Goal: Information Seeking & Learning: Learn about a topic

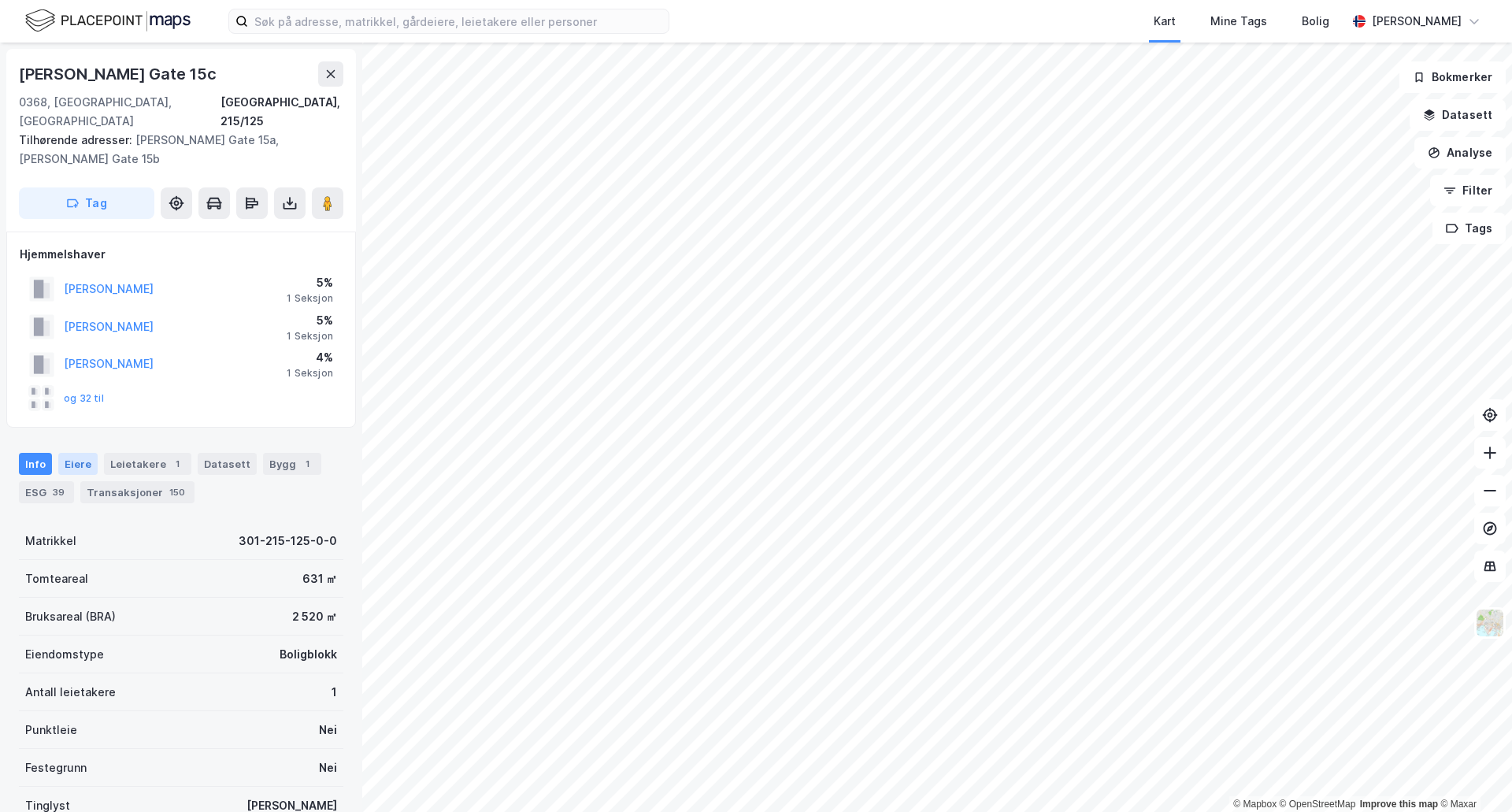
click at [91, 453] on div "Eiere" at bounding box center [77, 463] width 39 height 22
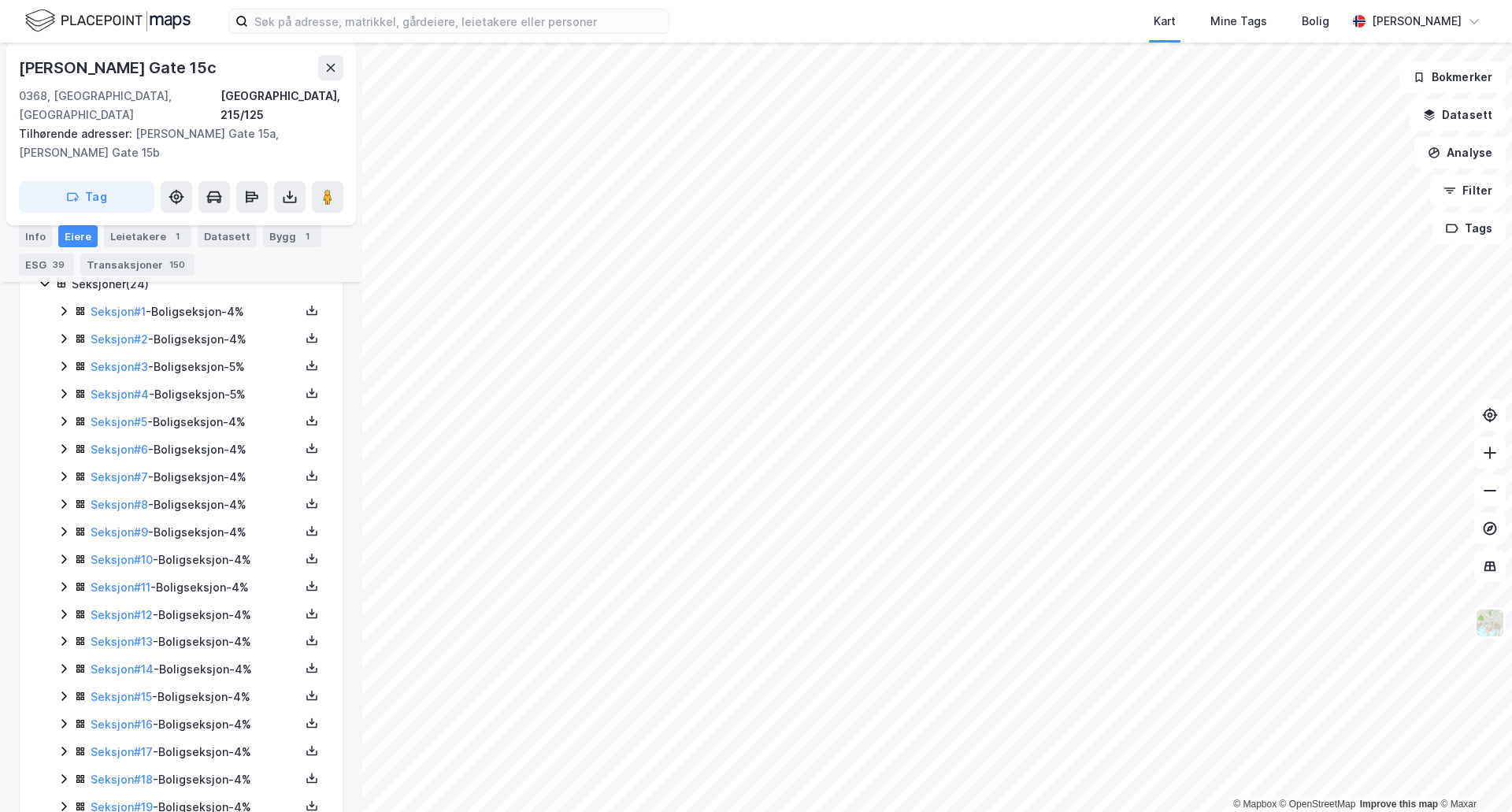
scroll to position [157, 0]
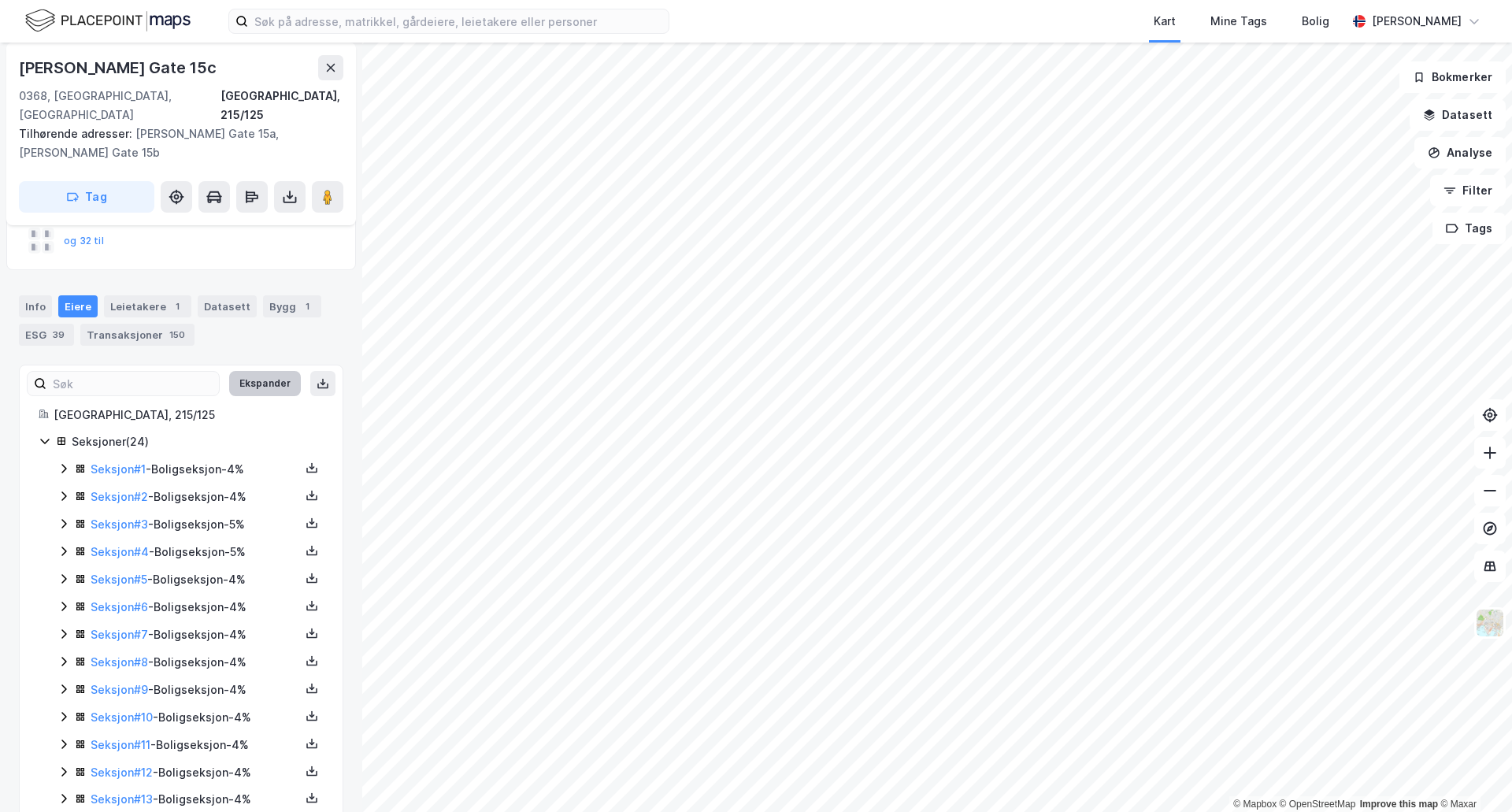
click at [281, 371] on button "Ekspander" at bounding box center [264, 383] width 72 height 25
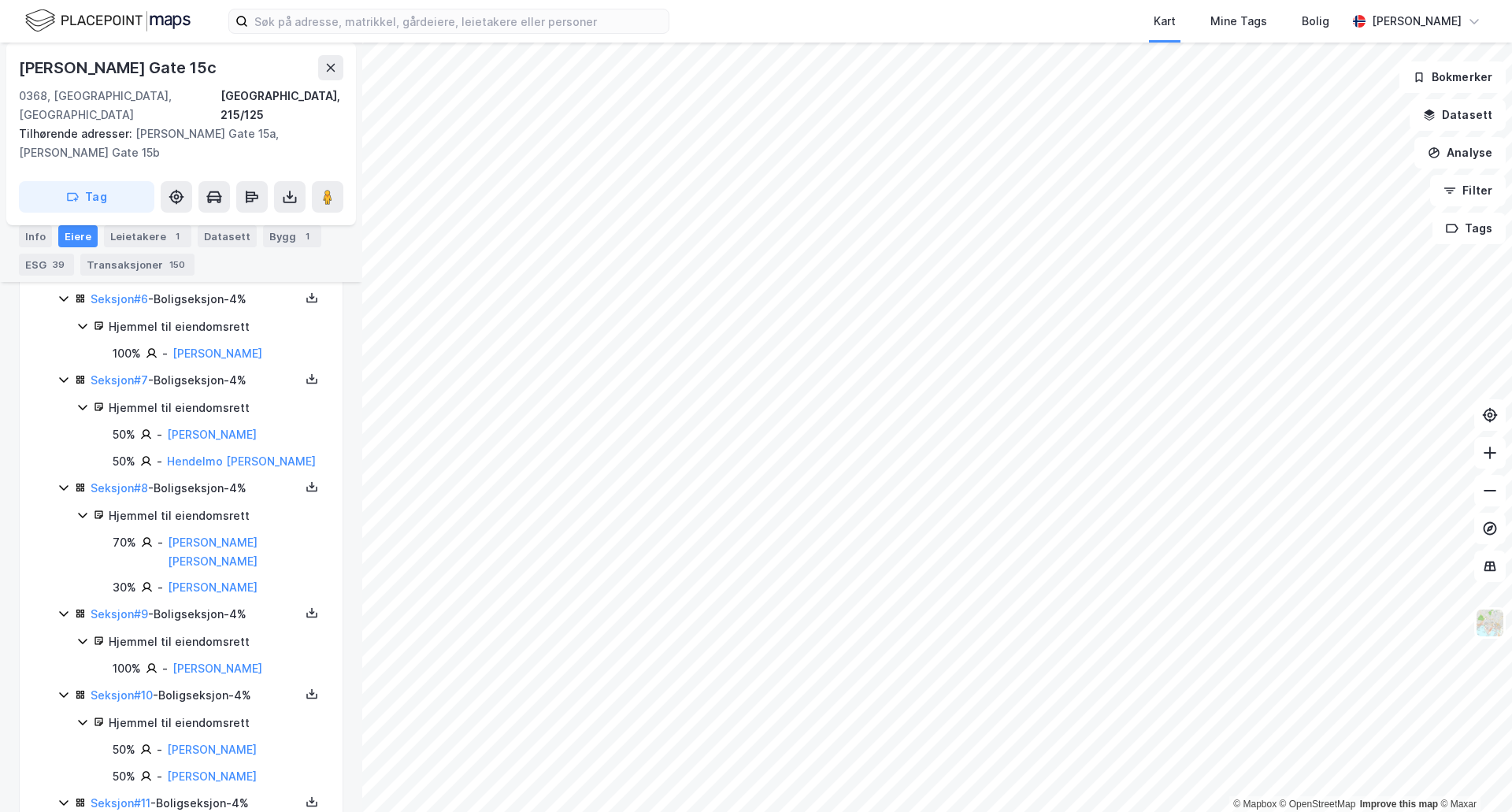
scroll to position [787, 0]
click at [189, 579] on link "[PERSON_NAME]" at bounding box center [213, 585] width 90 height 13
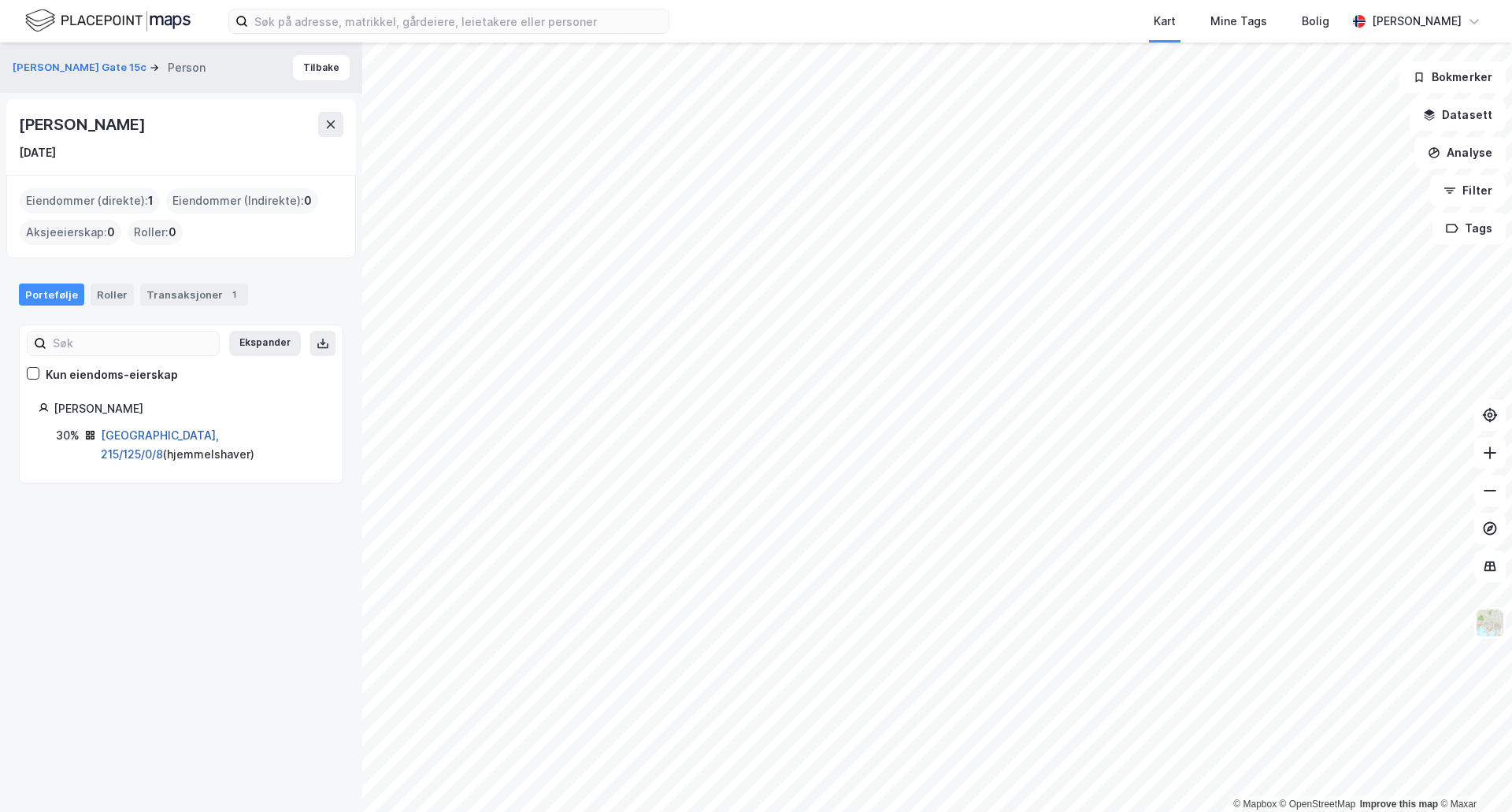
click at [145, 438] on link "[GEOGRAPHIC_DATA], 215/125/0/8" at bounding box center [160, 444] width 118 height 32
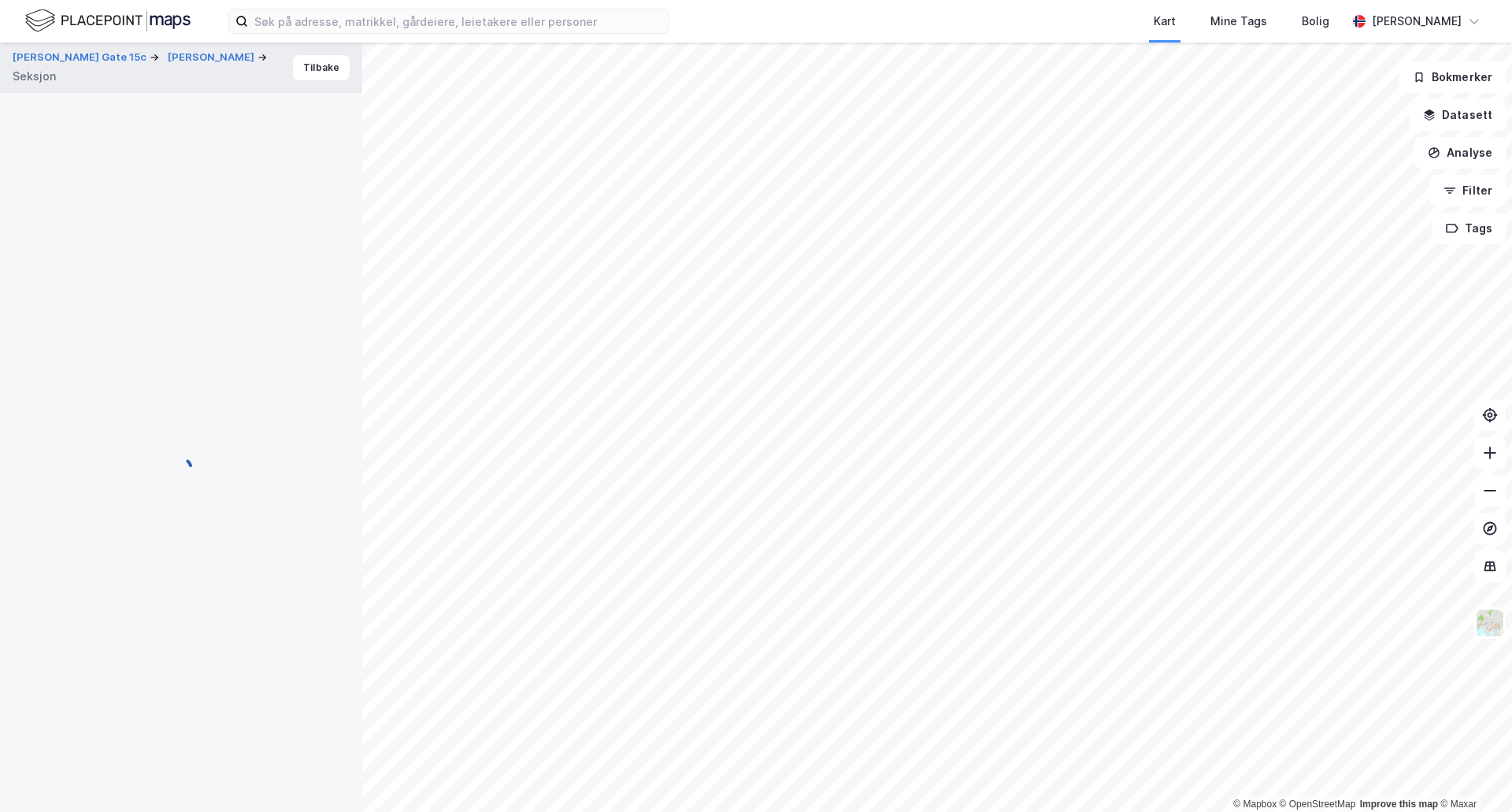
scroll to position [74, 0]
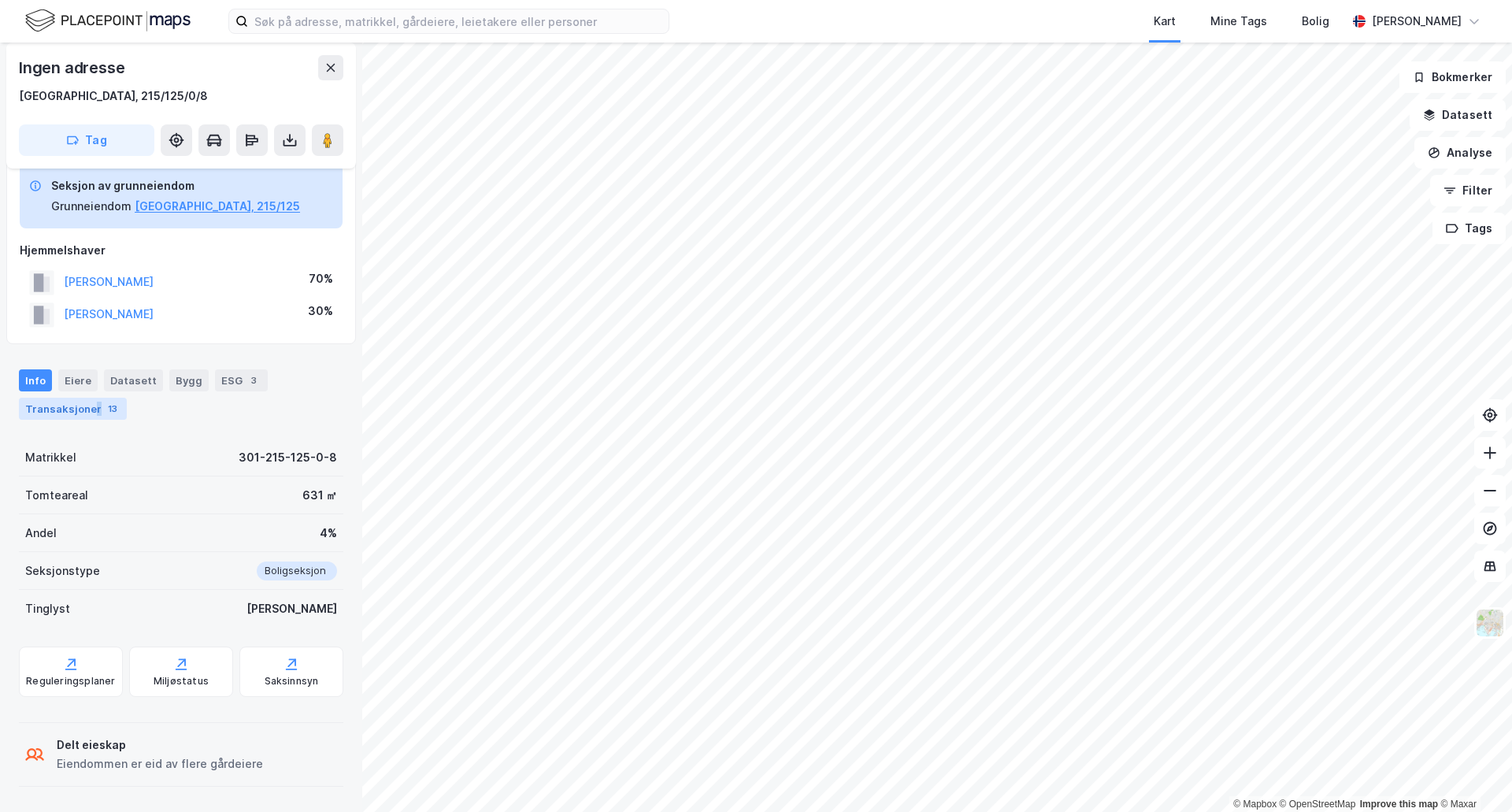
click at [92, 405] on div "Transaksjoner 13" at bounding box center [72, 408] width 108 height 22
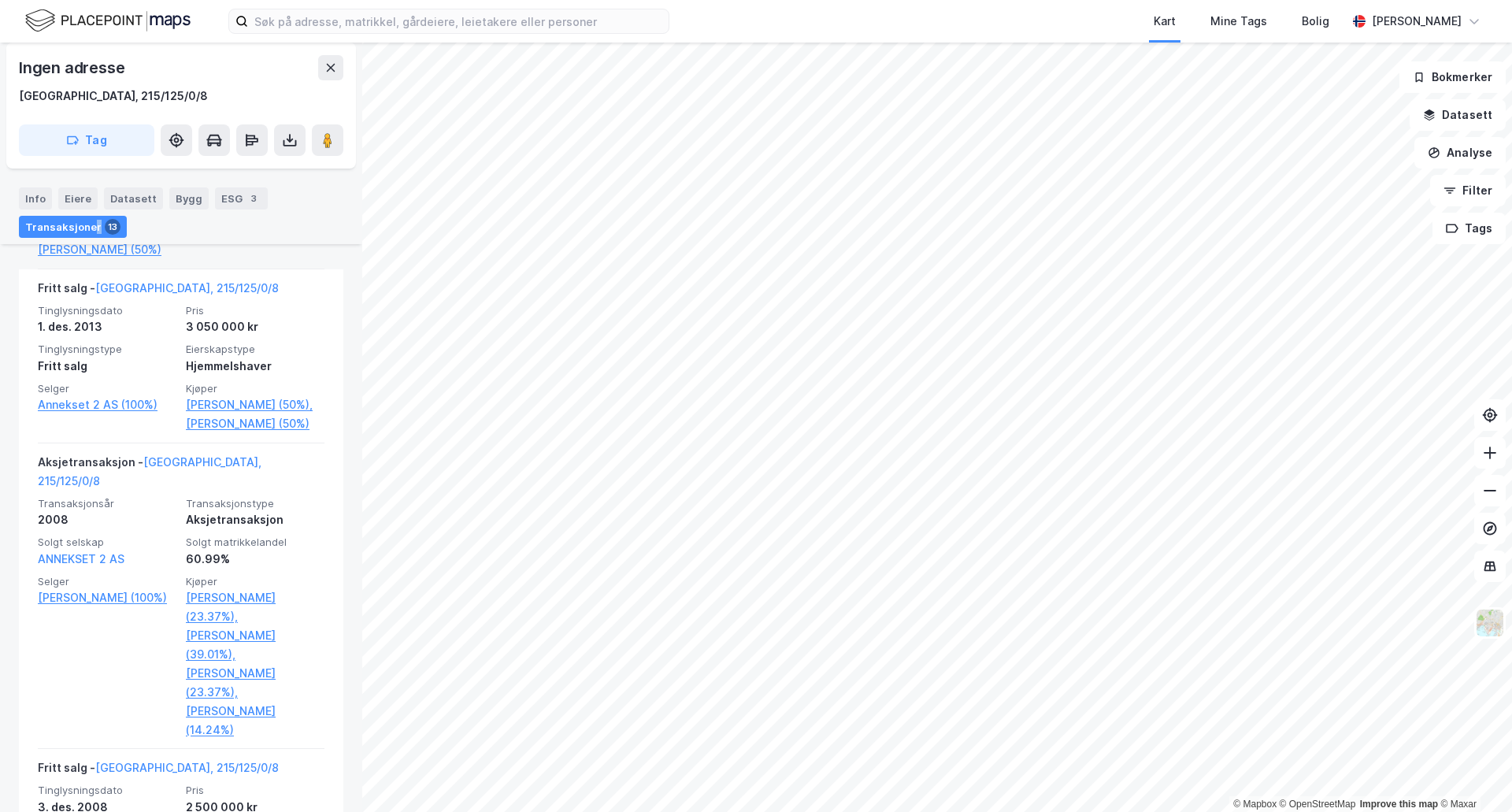
scroll to position [1102, 0]
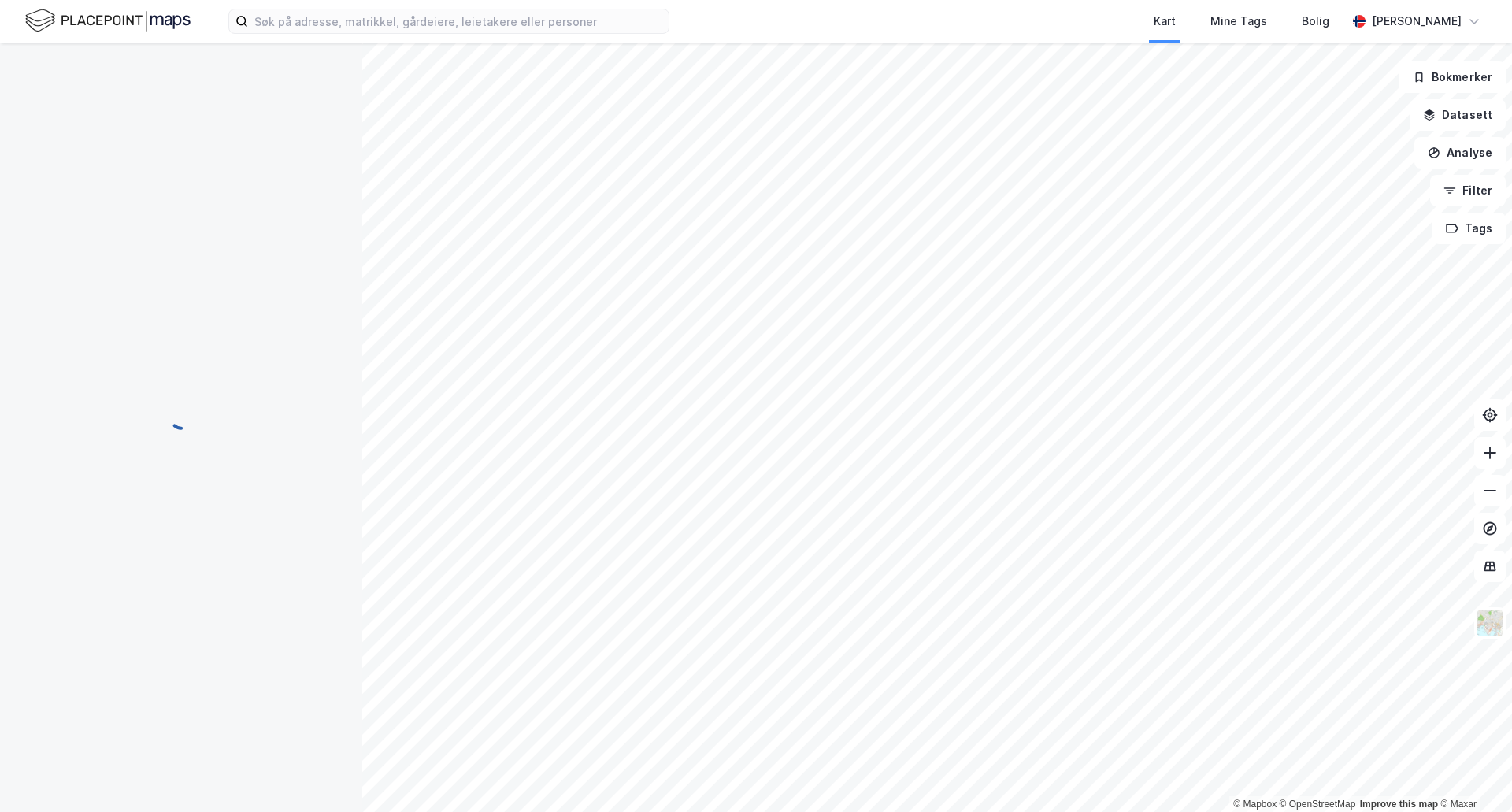
scroll to position [100, 0]
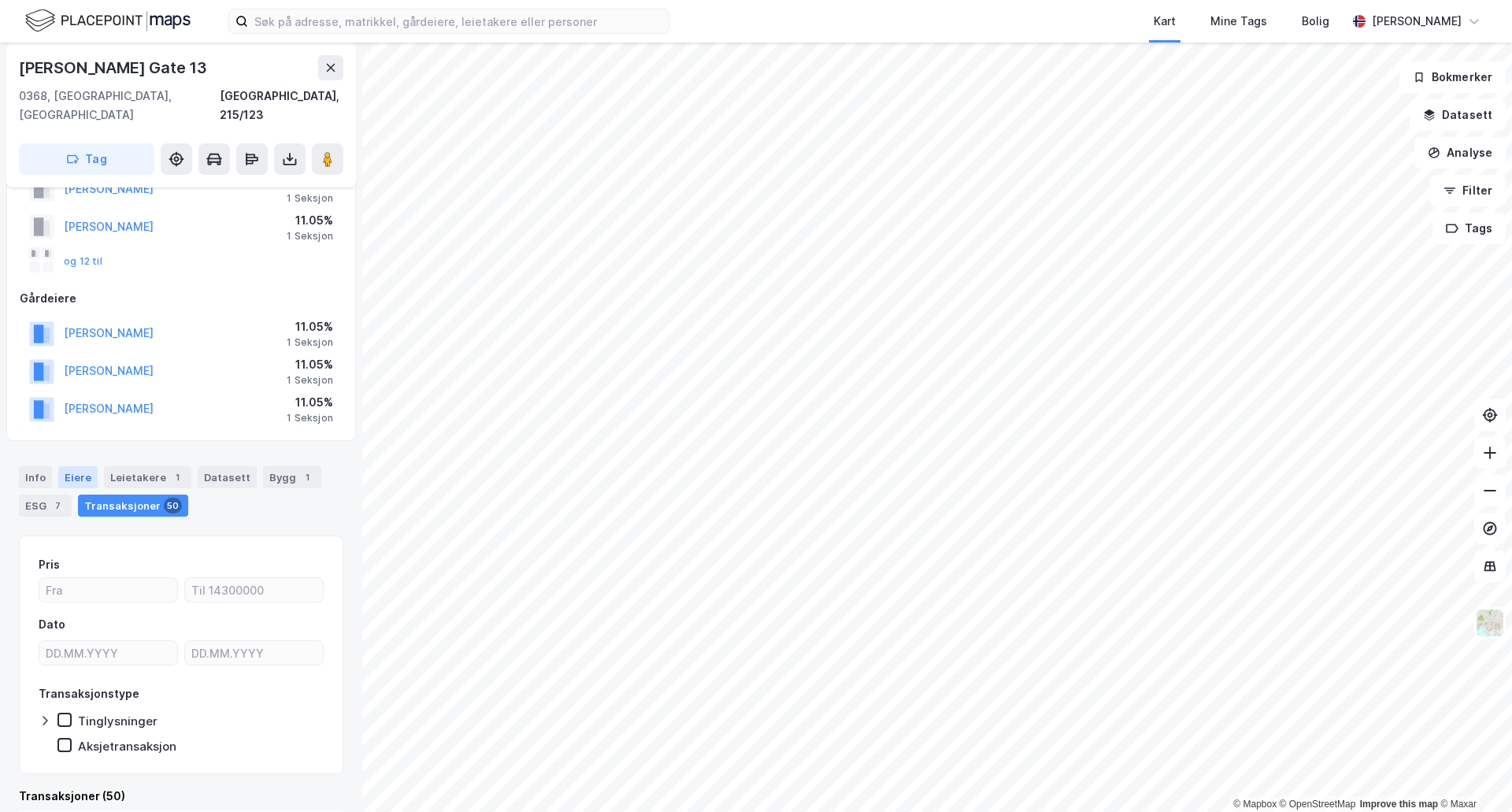
click at [85, 466] on div "Eiere" at bounding box center [77, 477] width 39 height 22
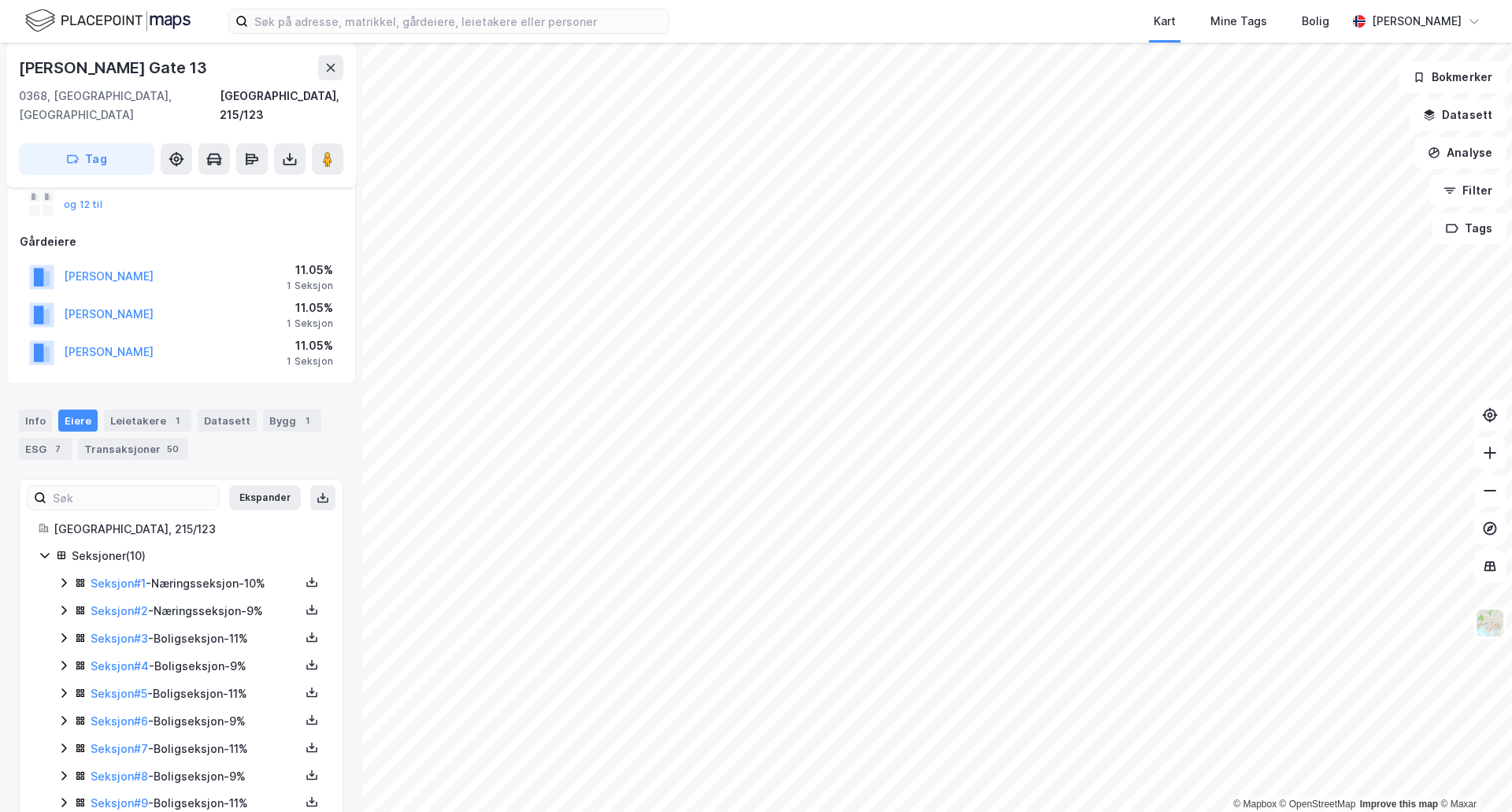
scroll to position [157, 0]
click at [260, 484] on button "Ekspander" at bounding box center [264, 497] width 72 height 25
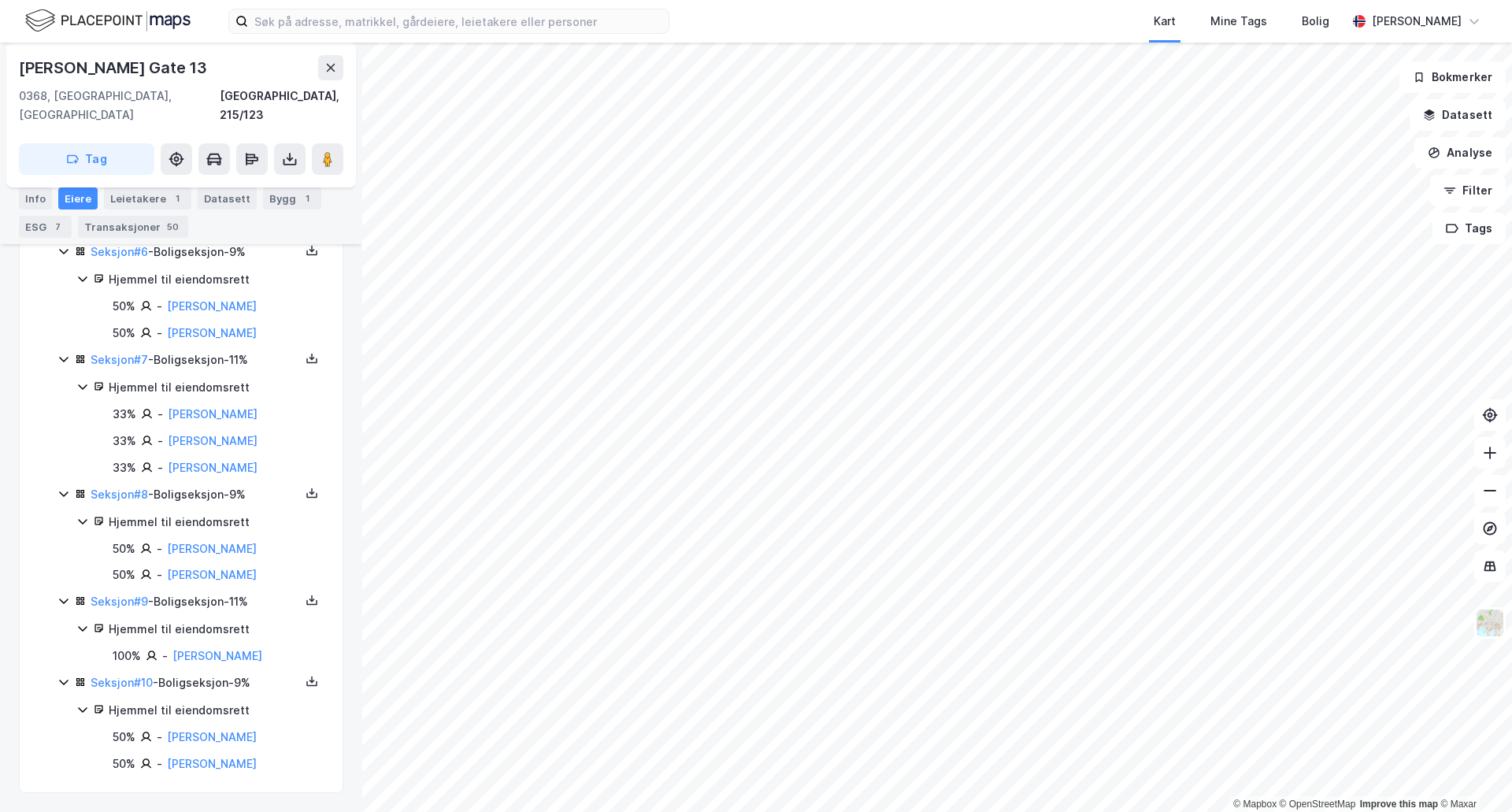
scroll to position [1334, 0]
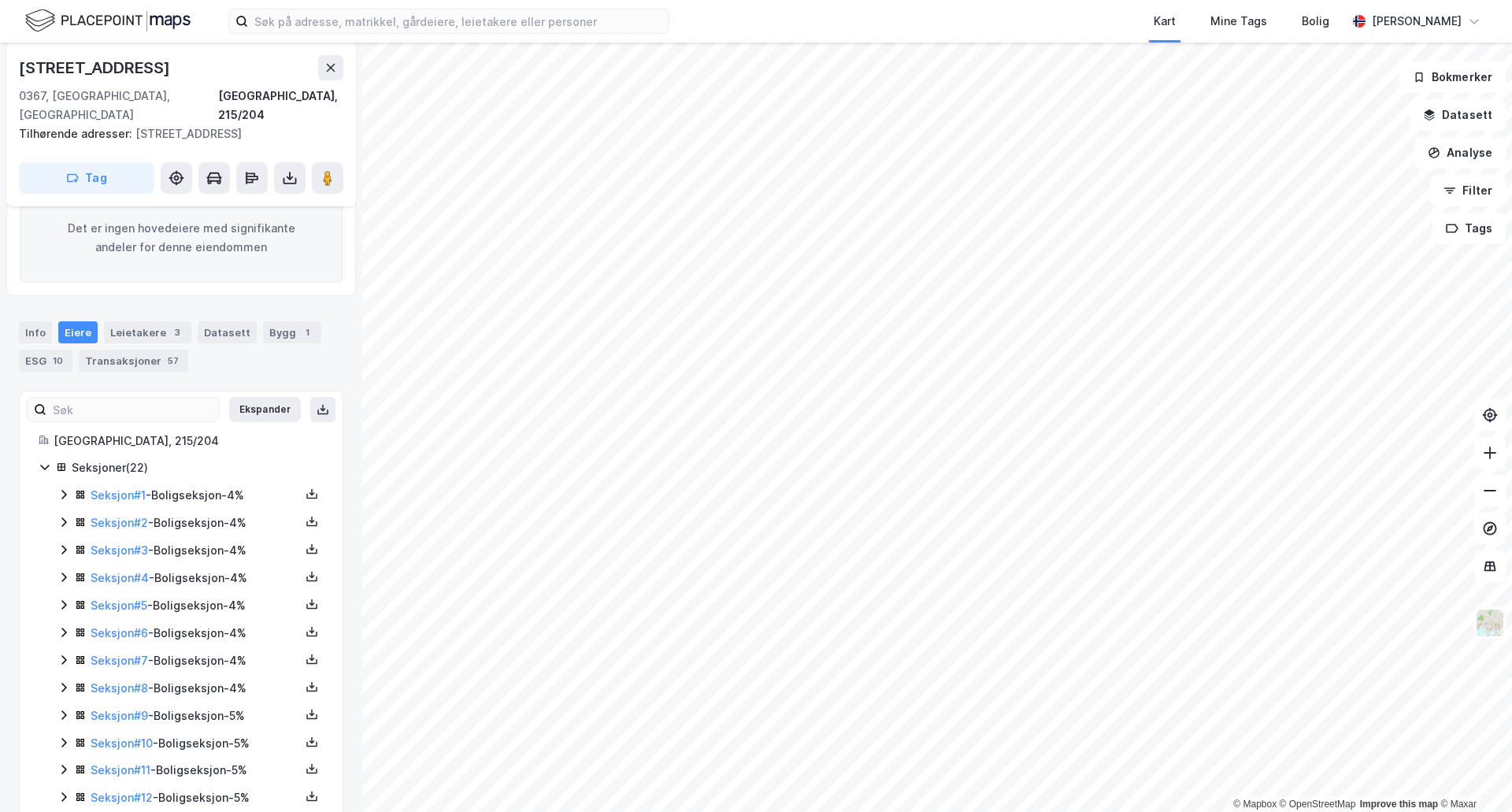
scroll to position [216, 0]
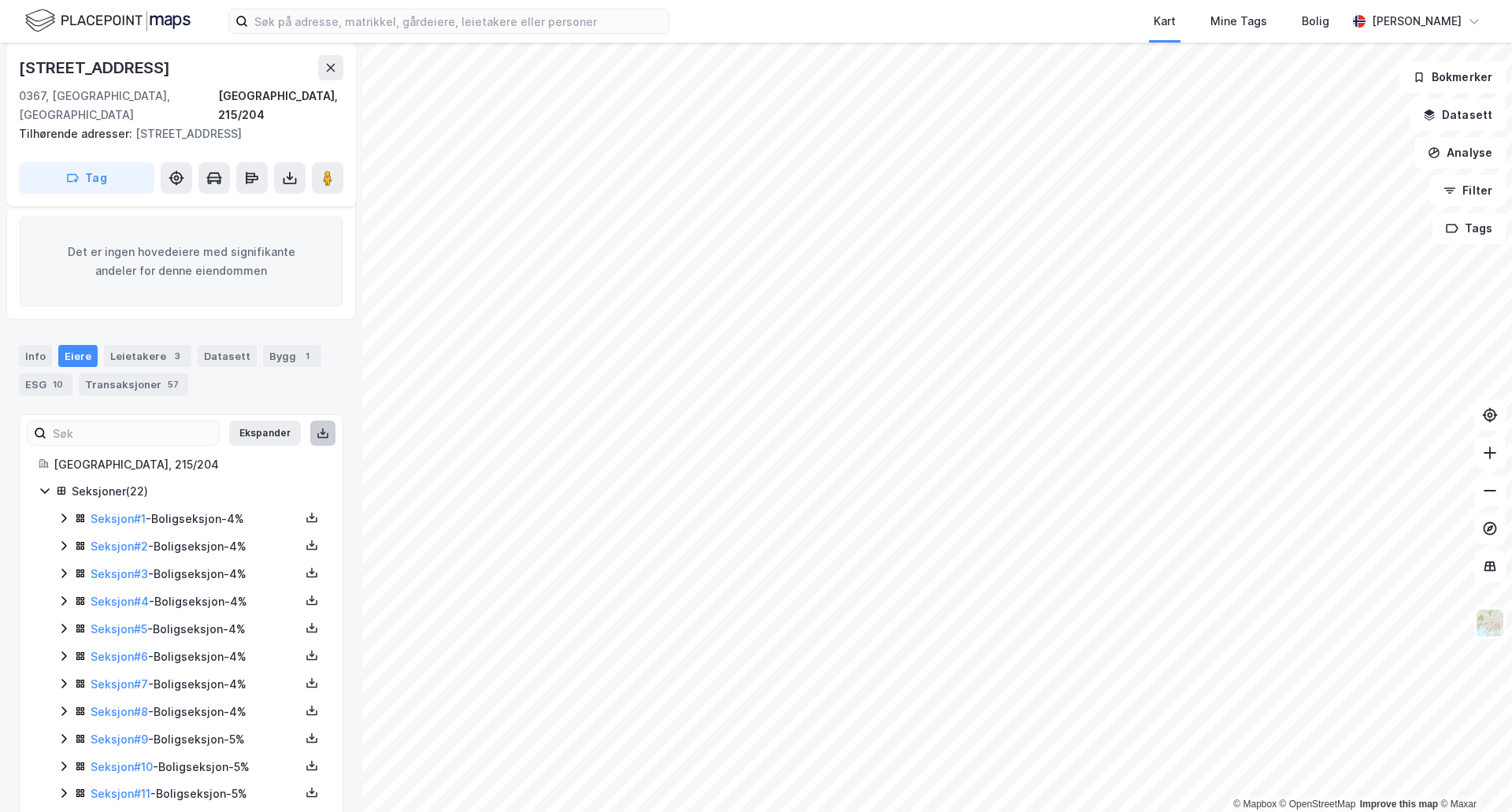
click at [312, 423] on button at bounding box center [322, 433] width 25 height 25
click at [266, 420] on button "Ekspander" at bounding box center [264, 433] width 72 height 25
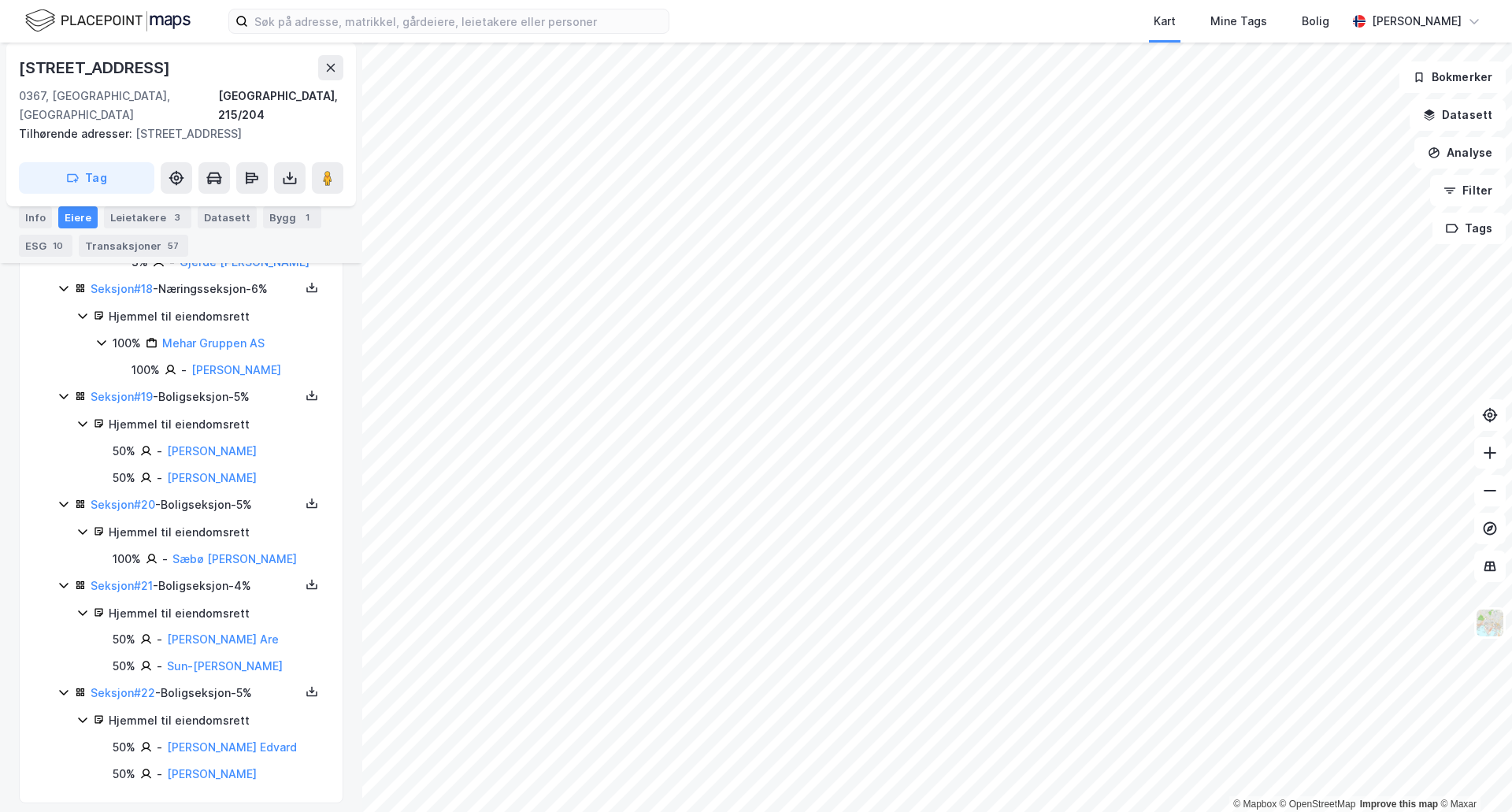
scroll to position [2100, 0]
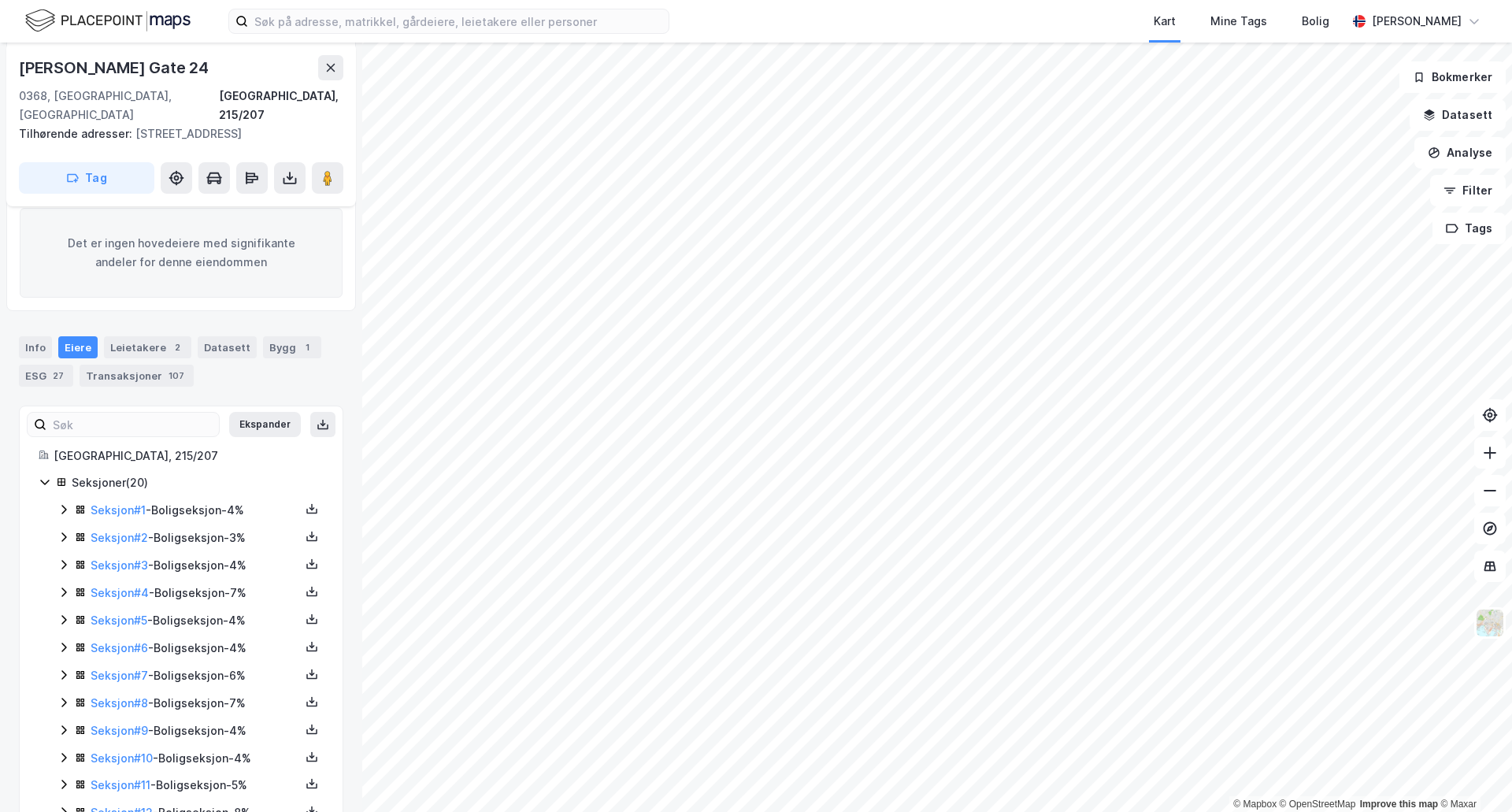
scroll to position [4, 0]
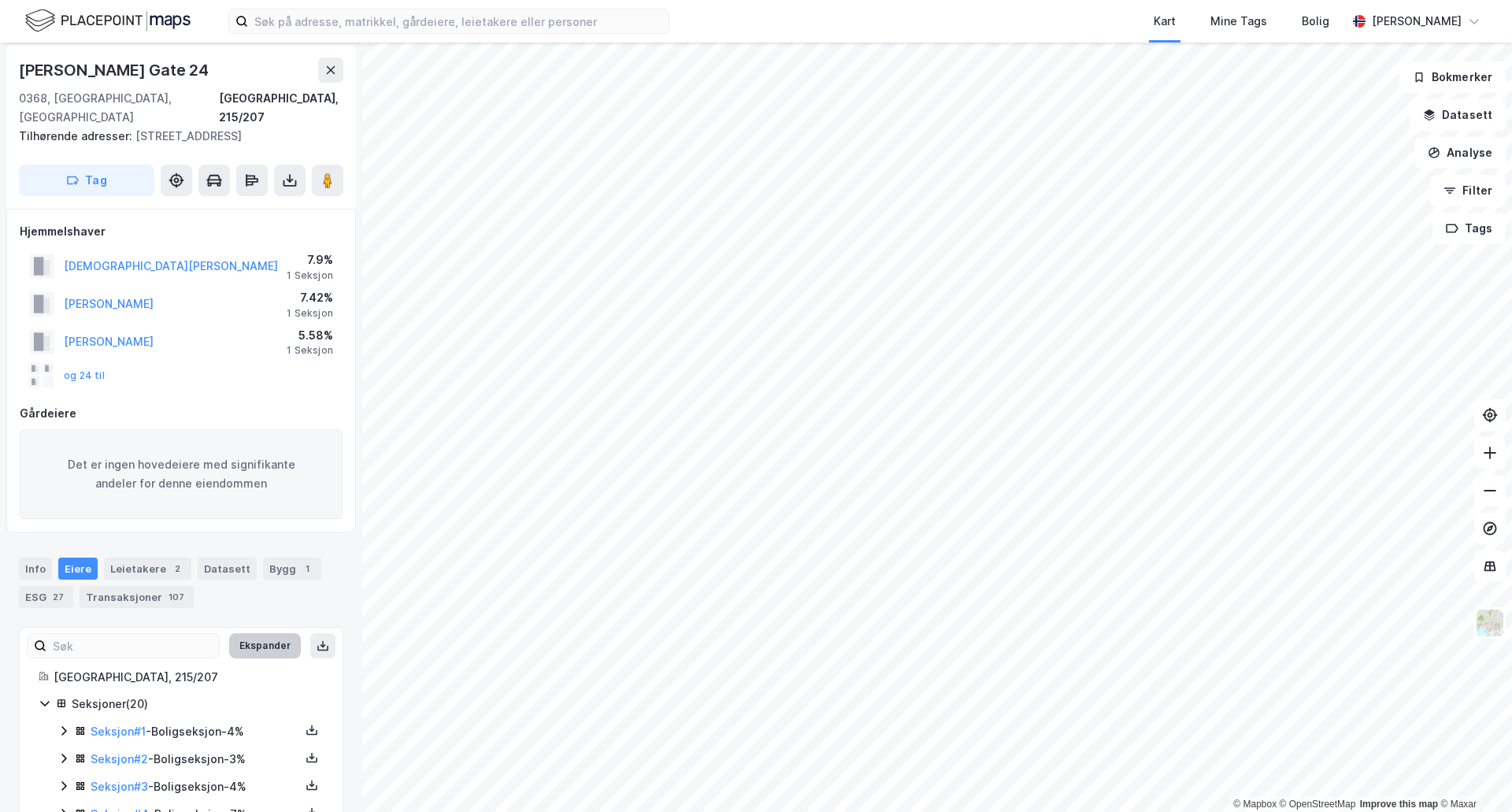
click at [250, 633] on button "Ekspander" at bounding box center [264, 645] width 72 height 25
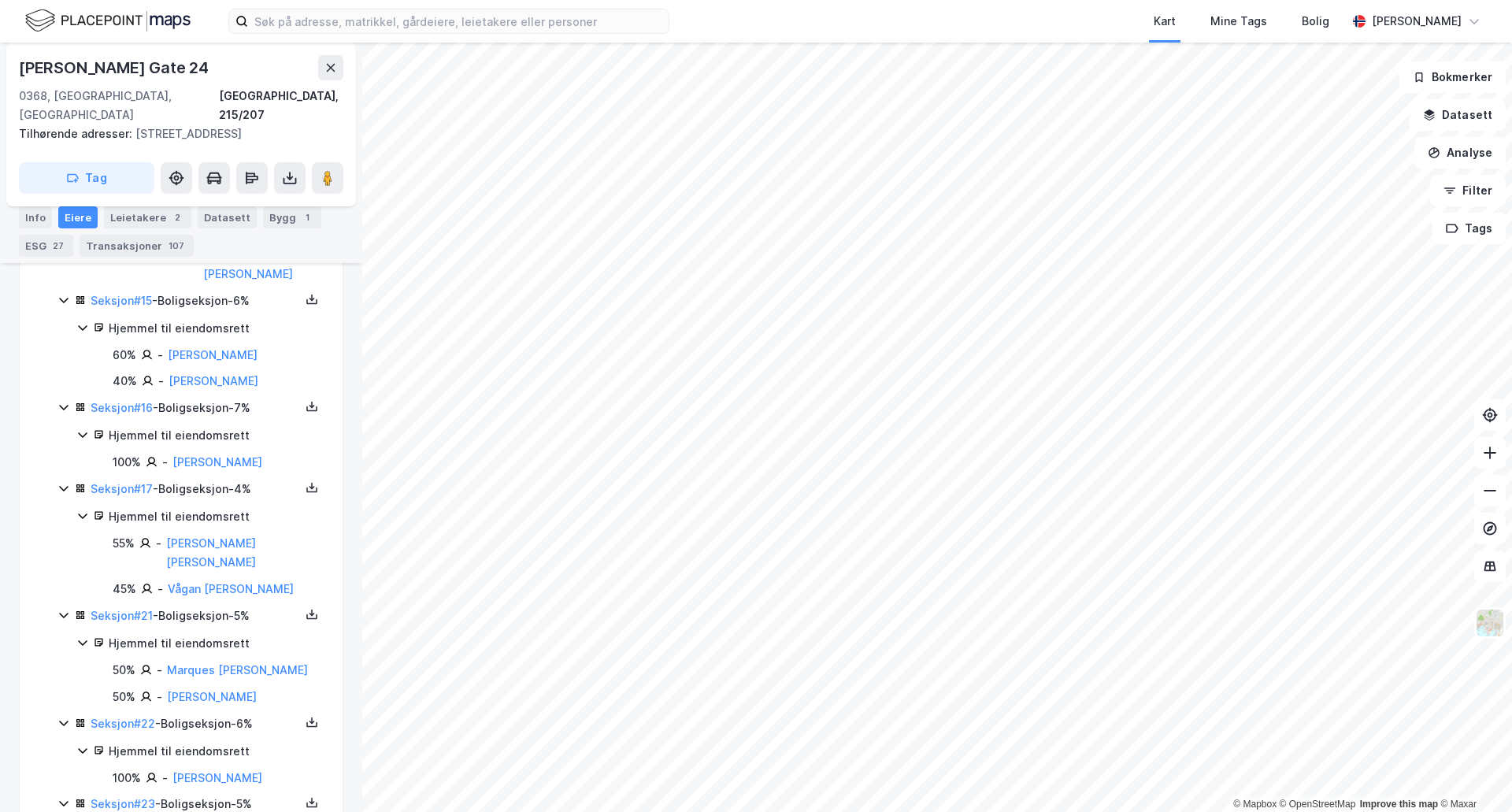
scroll to position [1893, 0]
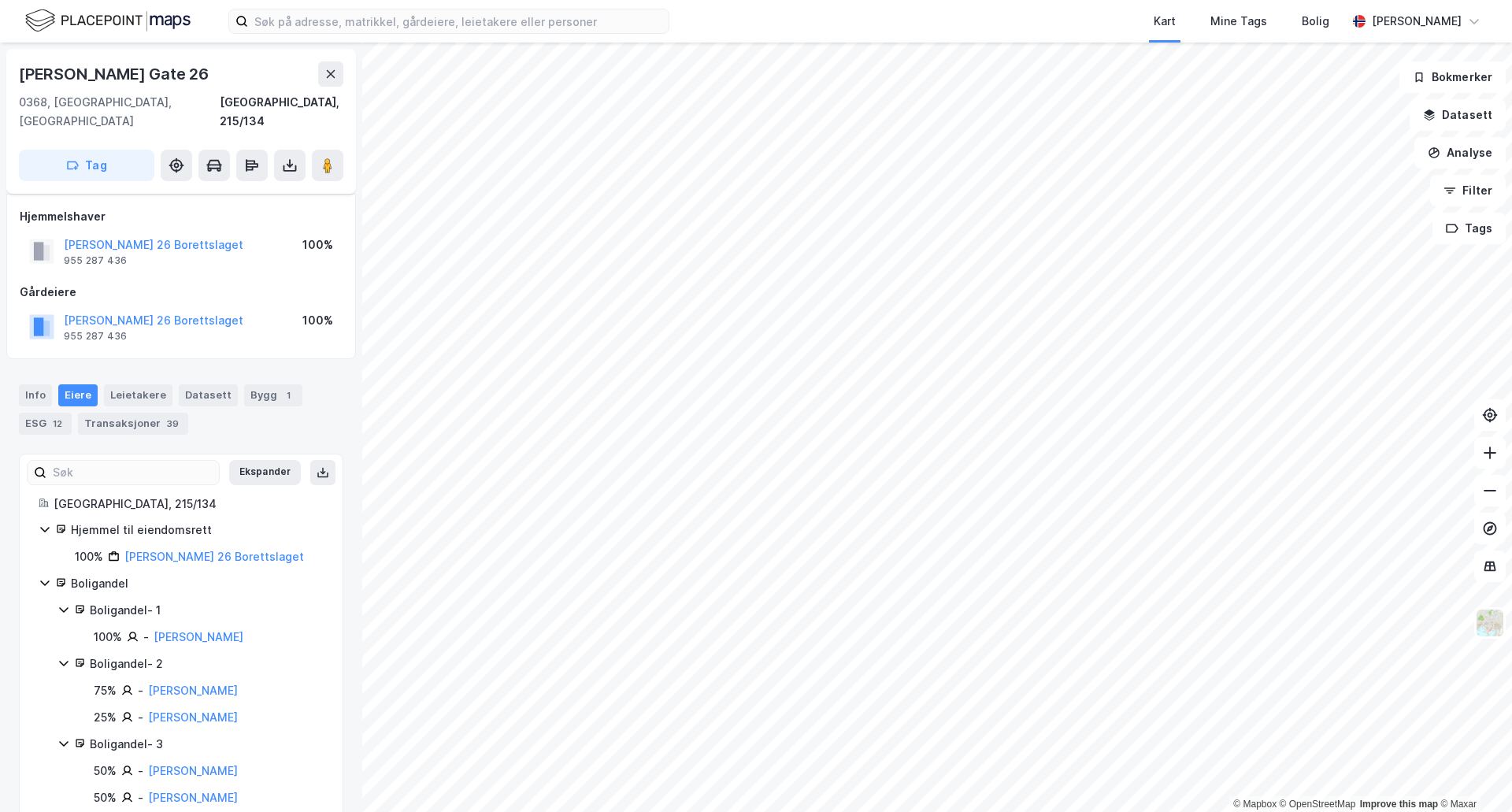
scroll to position [469, 0]
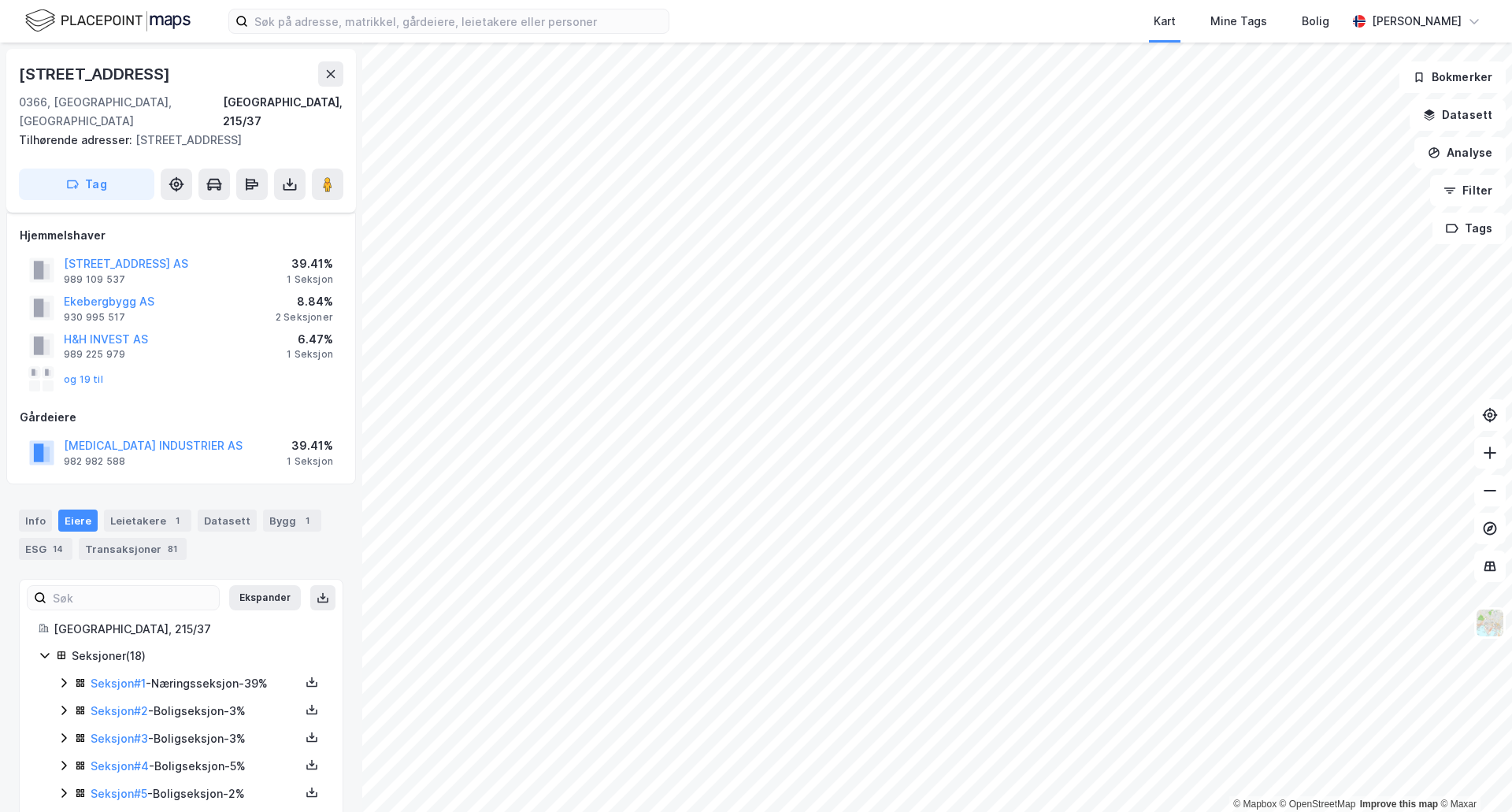
scroll to position [369, 0]
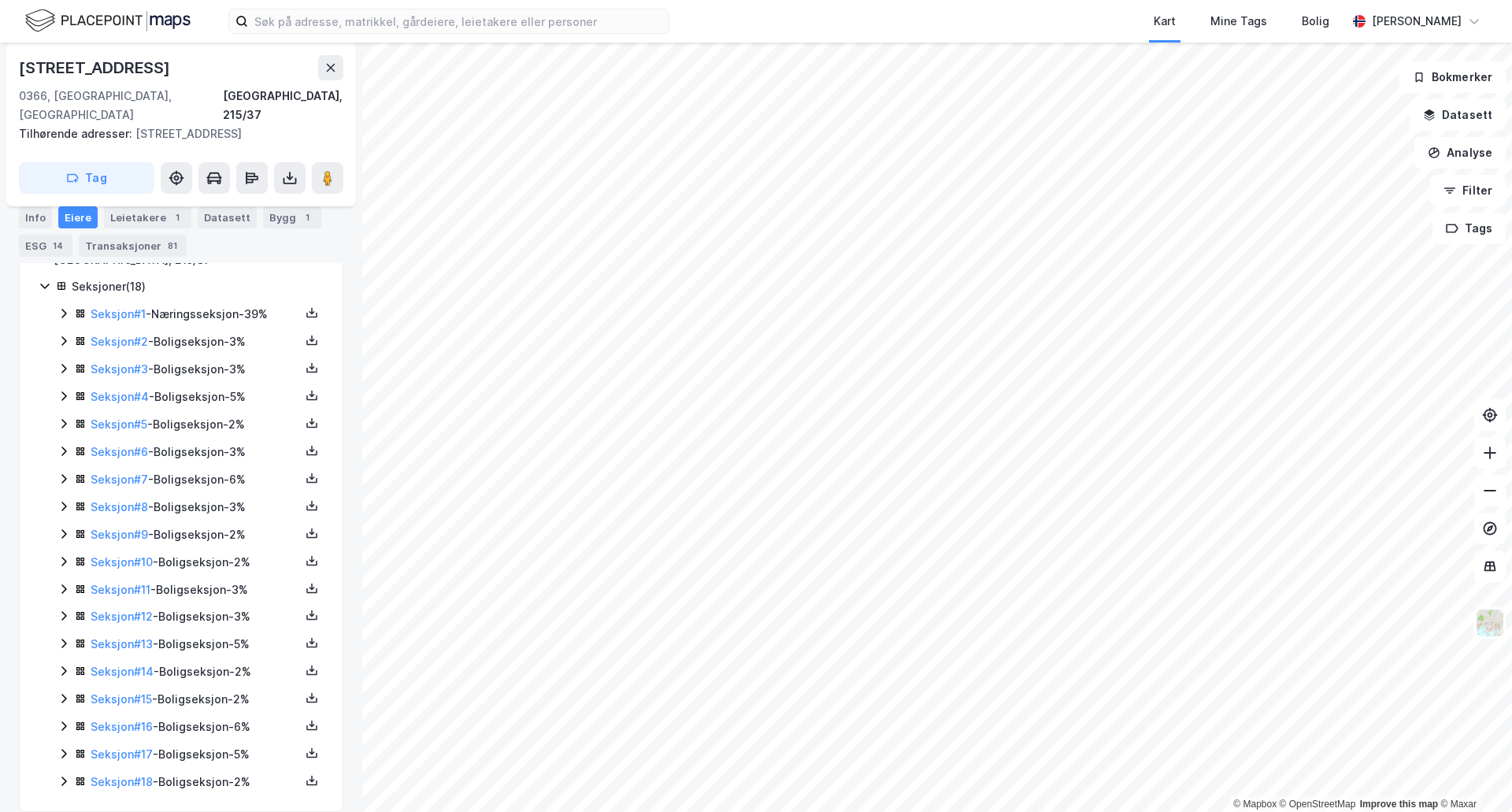
click at [46, 279] on icon at bounding box center [44, 285] width 12 height 12
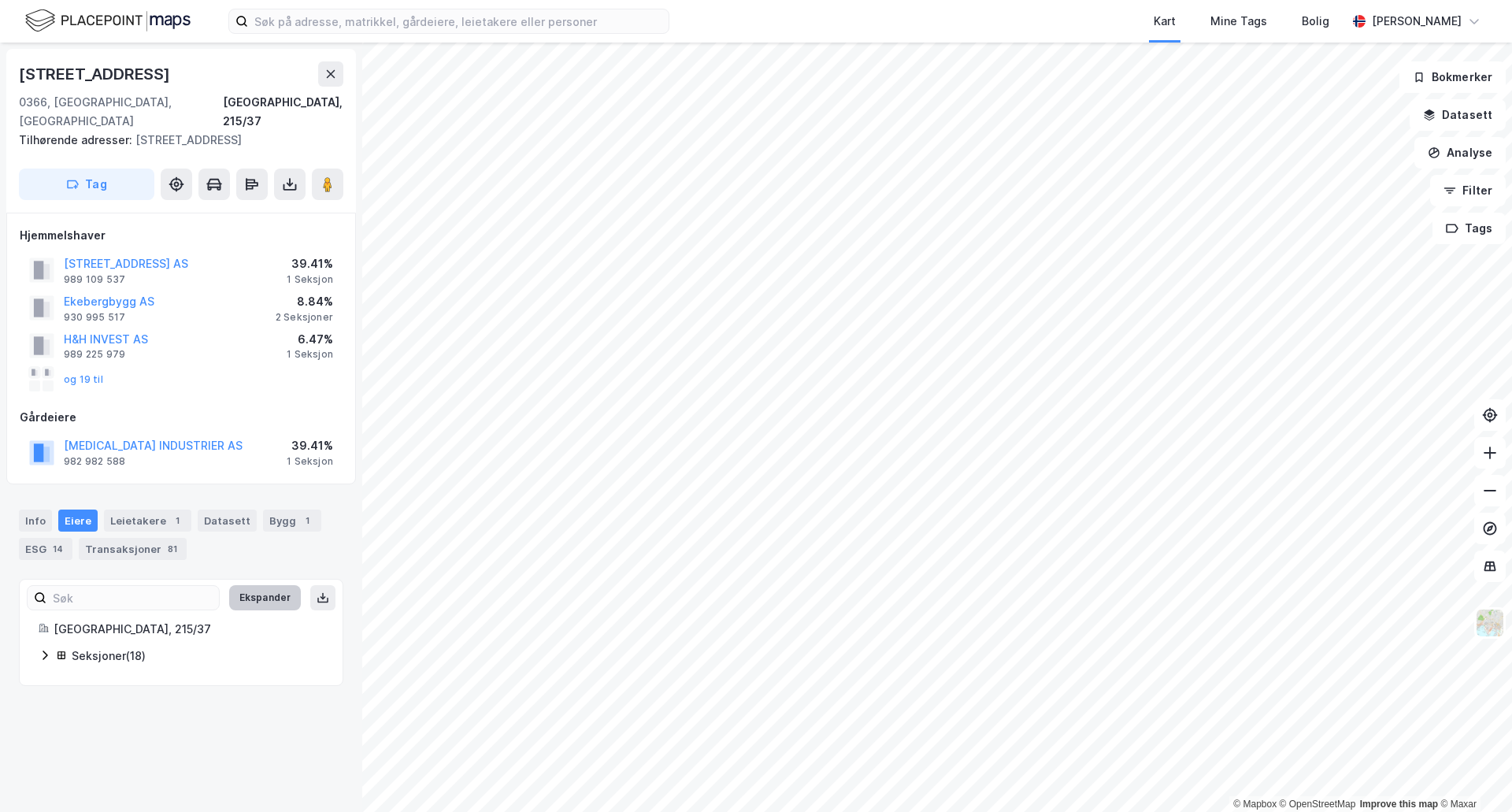
click at [278, 585] on button "Ekspander" at bounding box center [264, 598] width 72 height 25
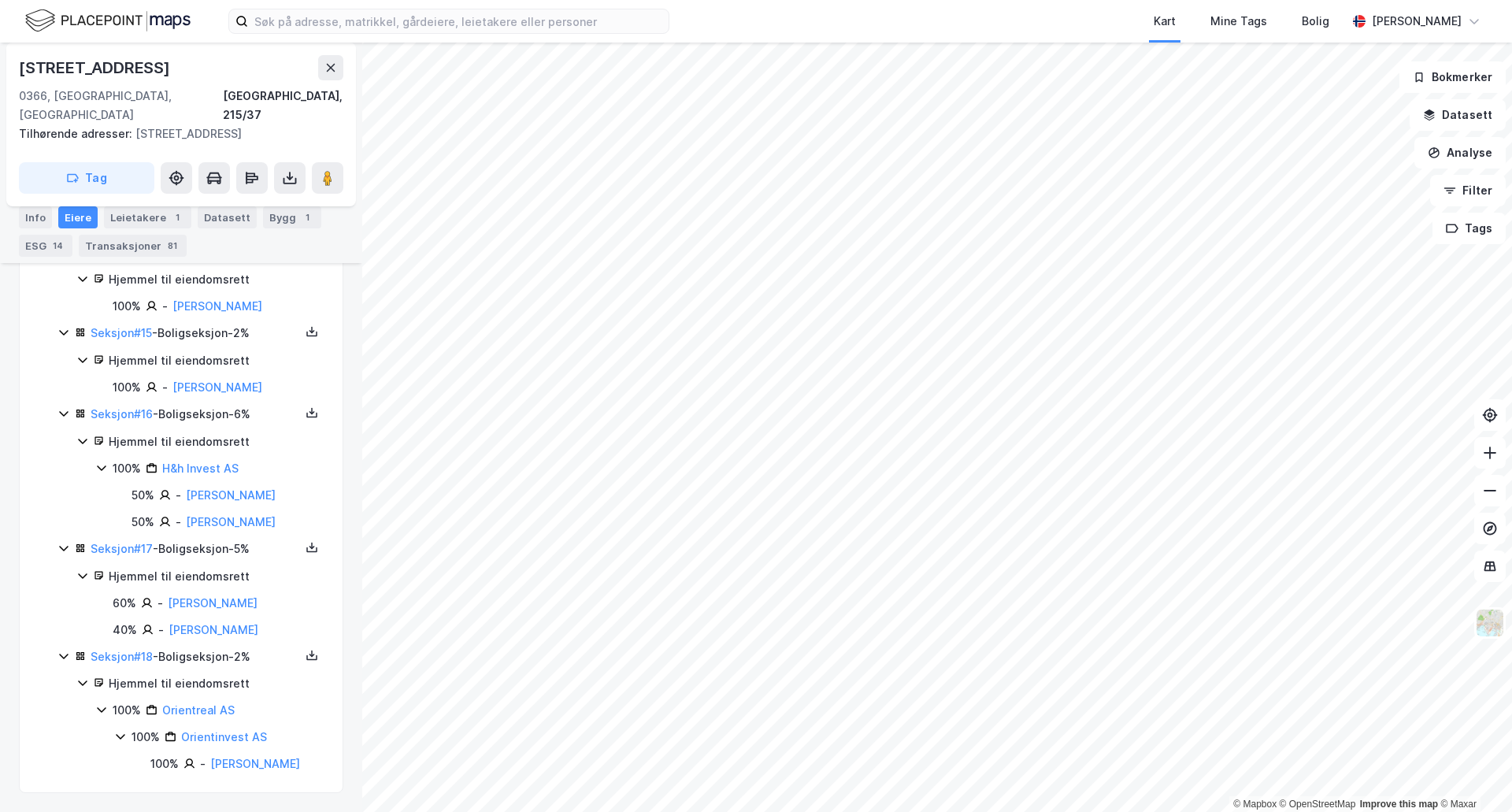
scroll to position [2096, 0]
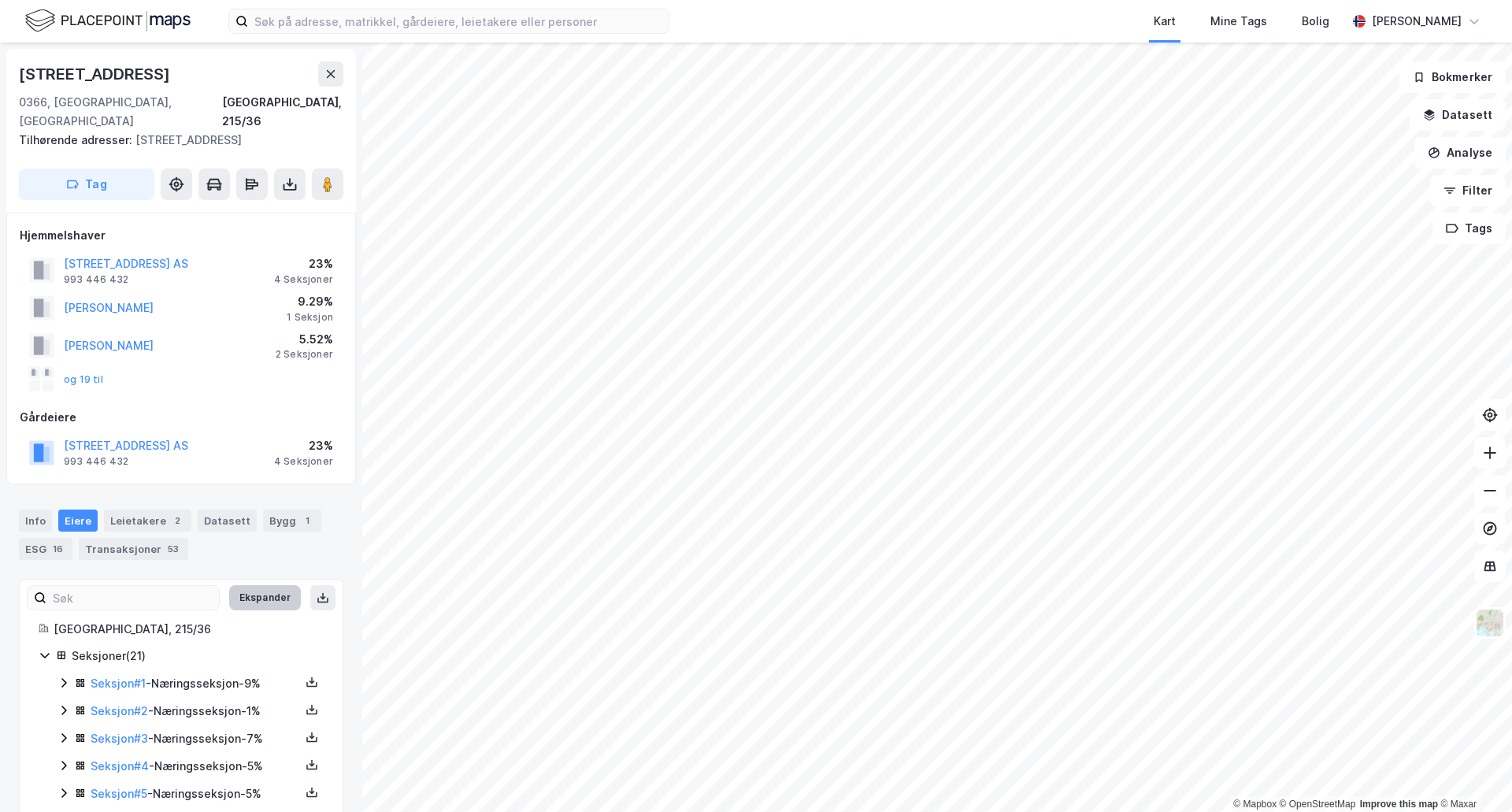
click at [269, 585] on button "Ekspander" at bounding box center [264, 598] width 72 height 25
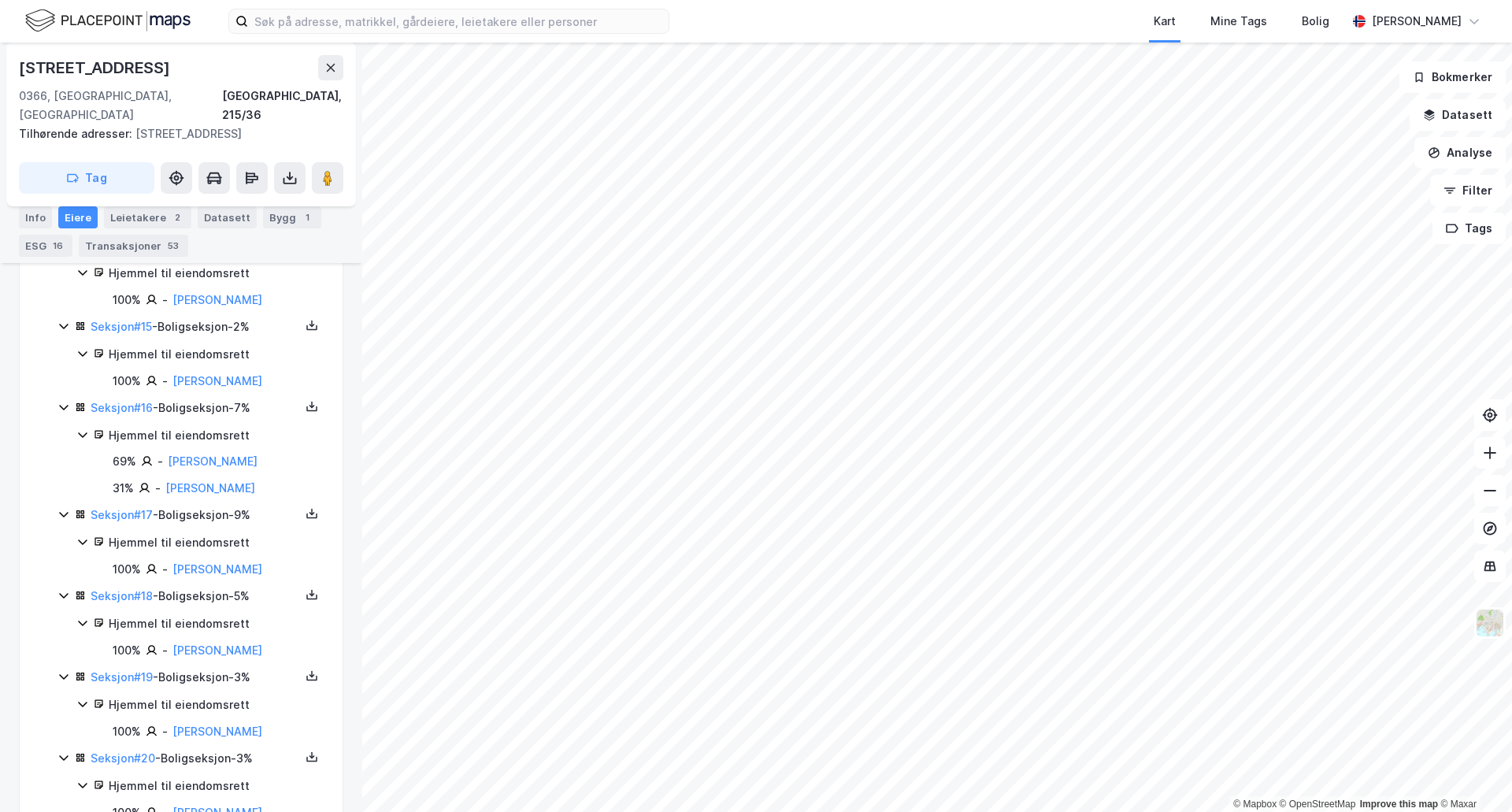
scroll to position [1920, 0]
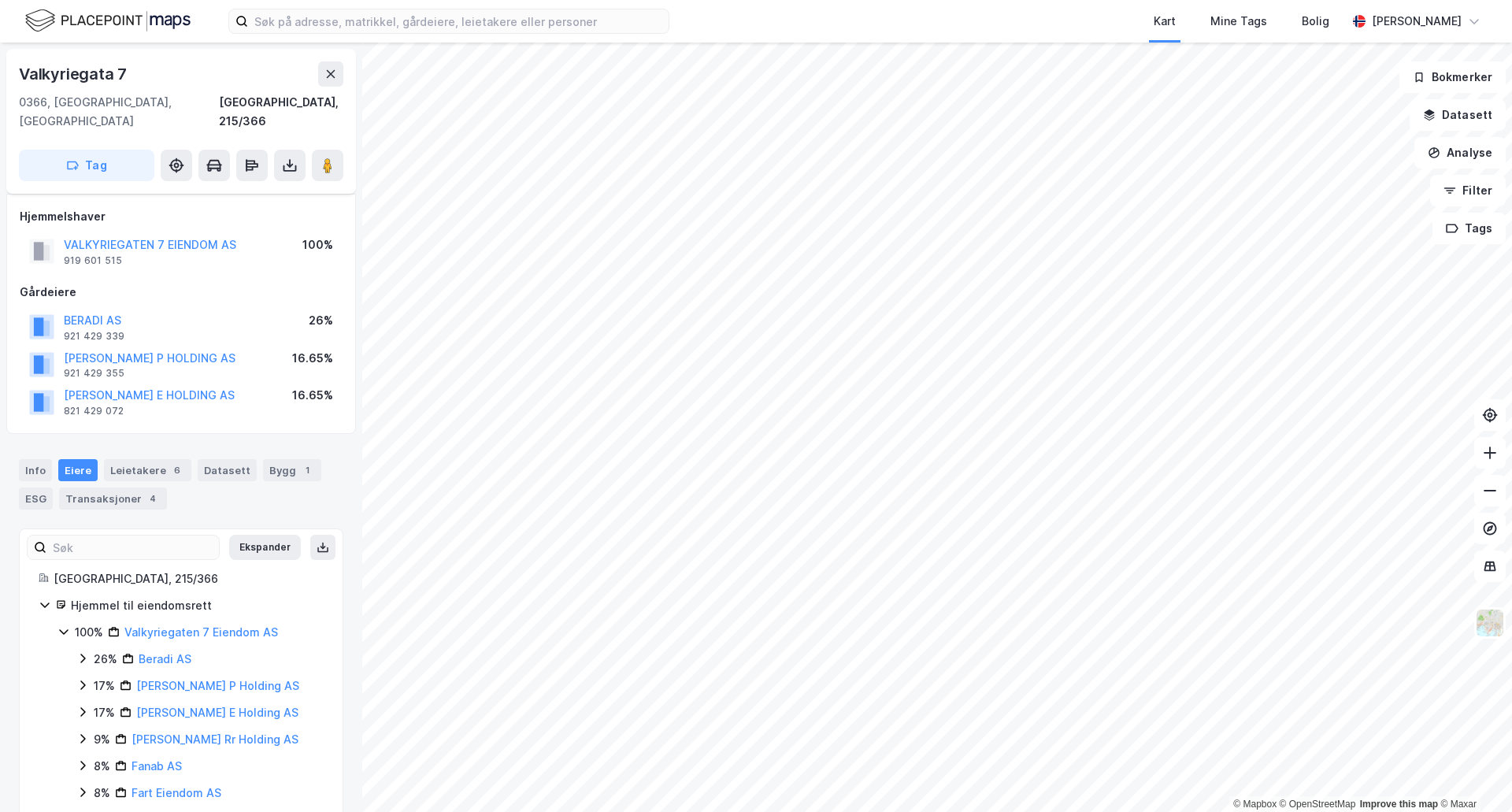
scroll to position [64, 0]
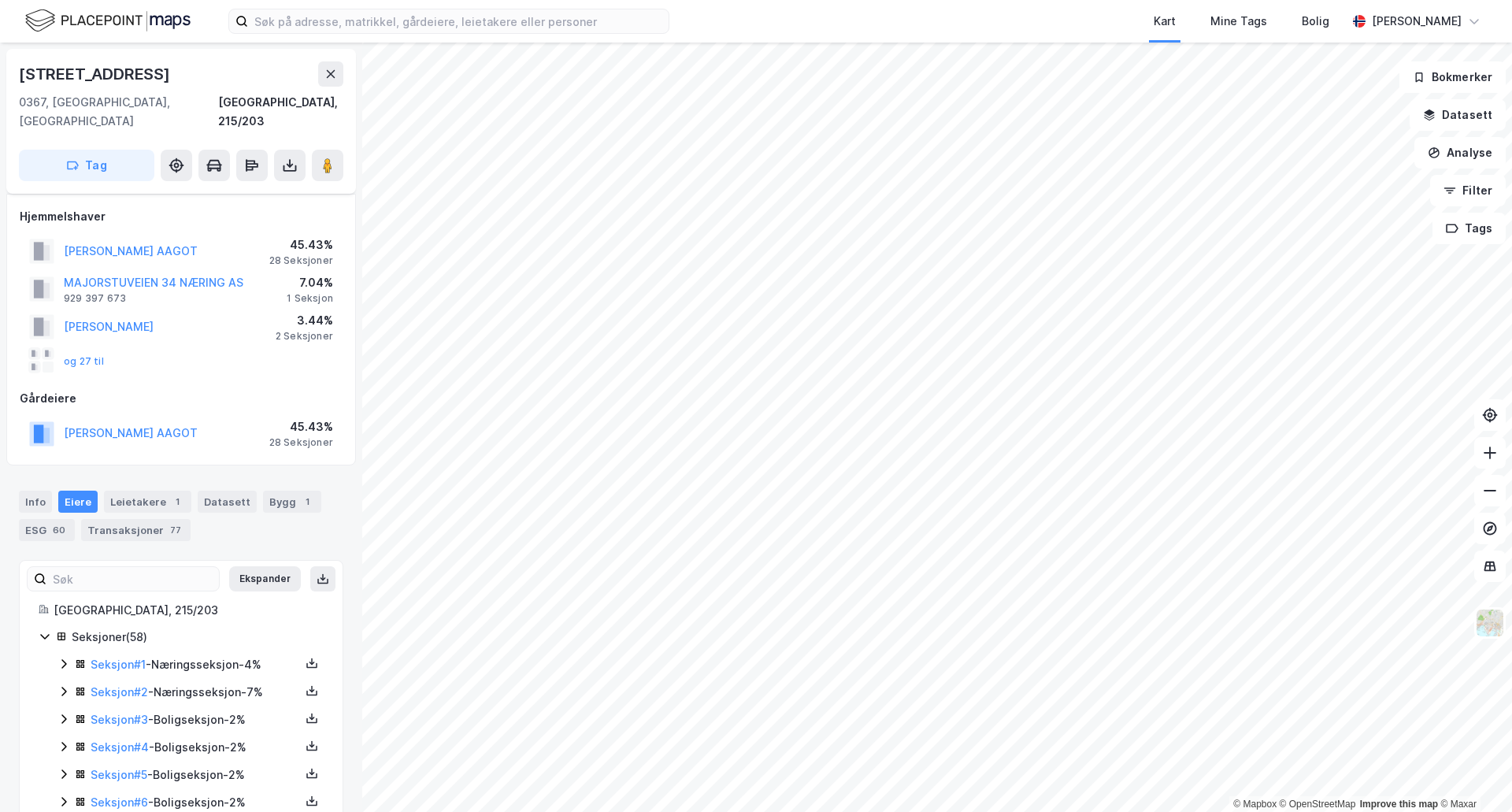
scroll to position [64, 0]
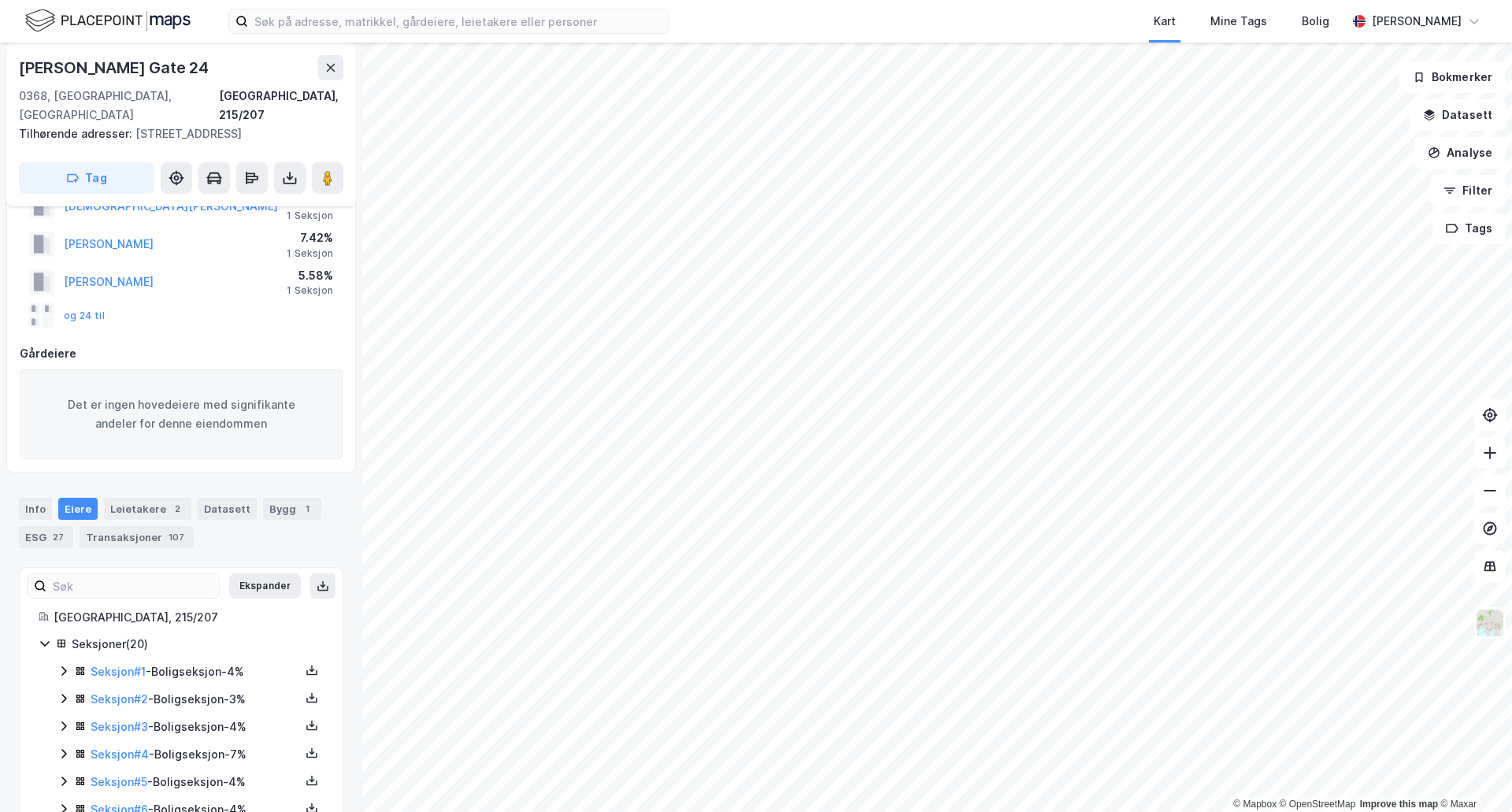
scroll to position [64, 0]
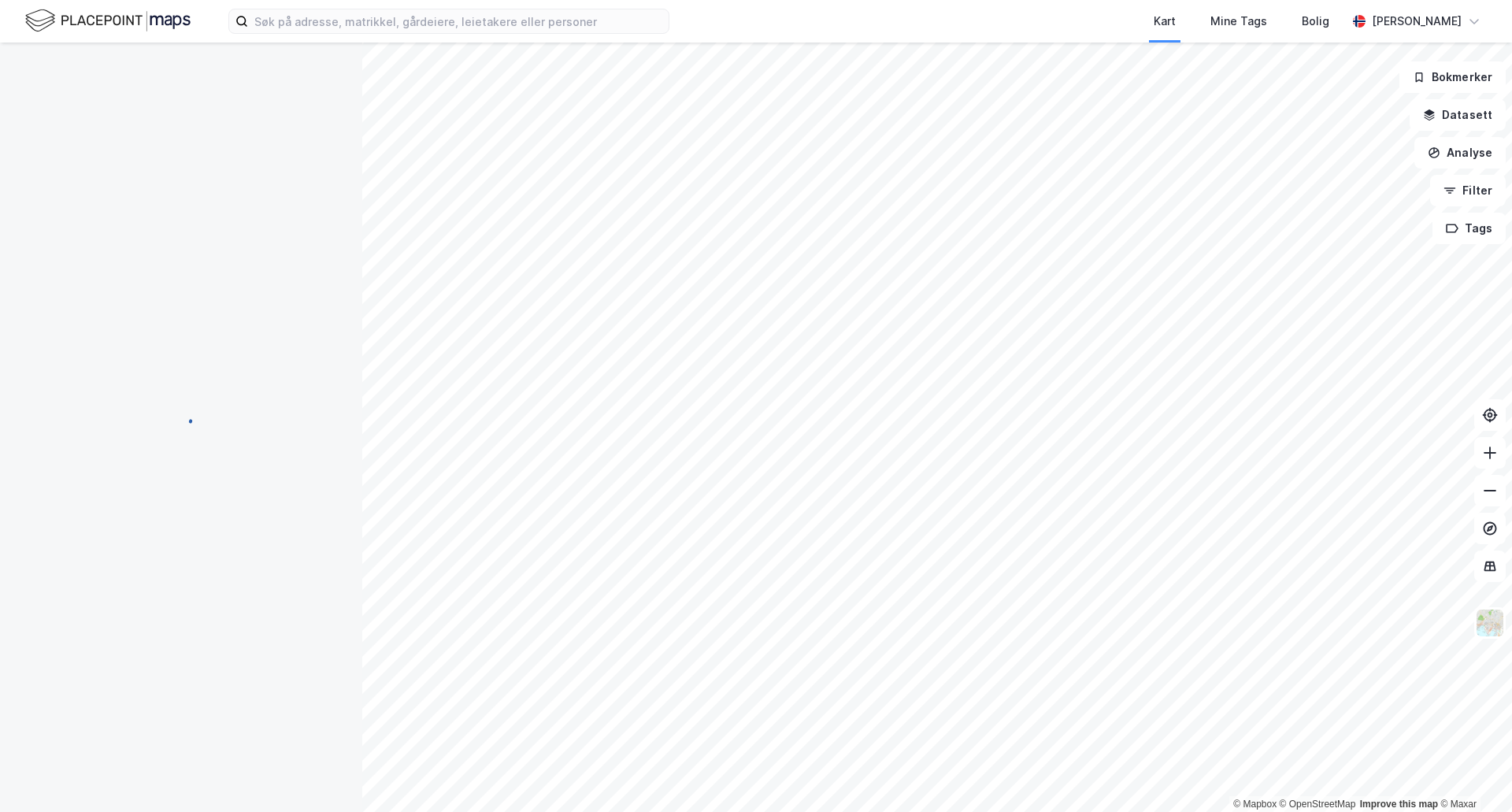
scroll to position [64, 0]
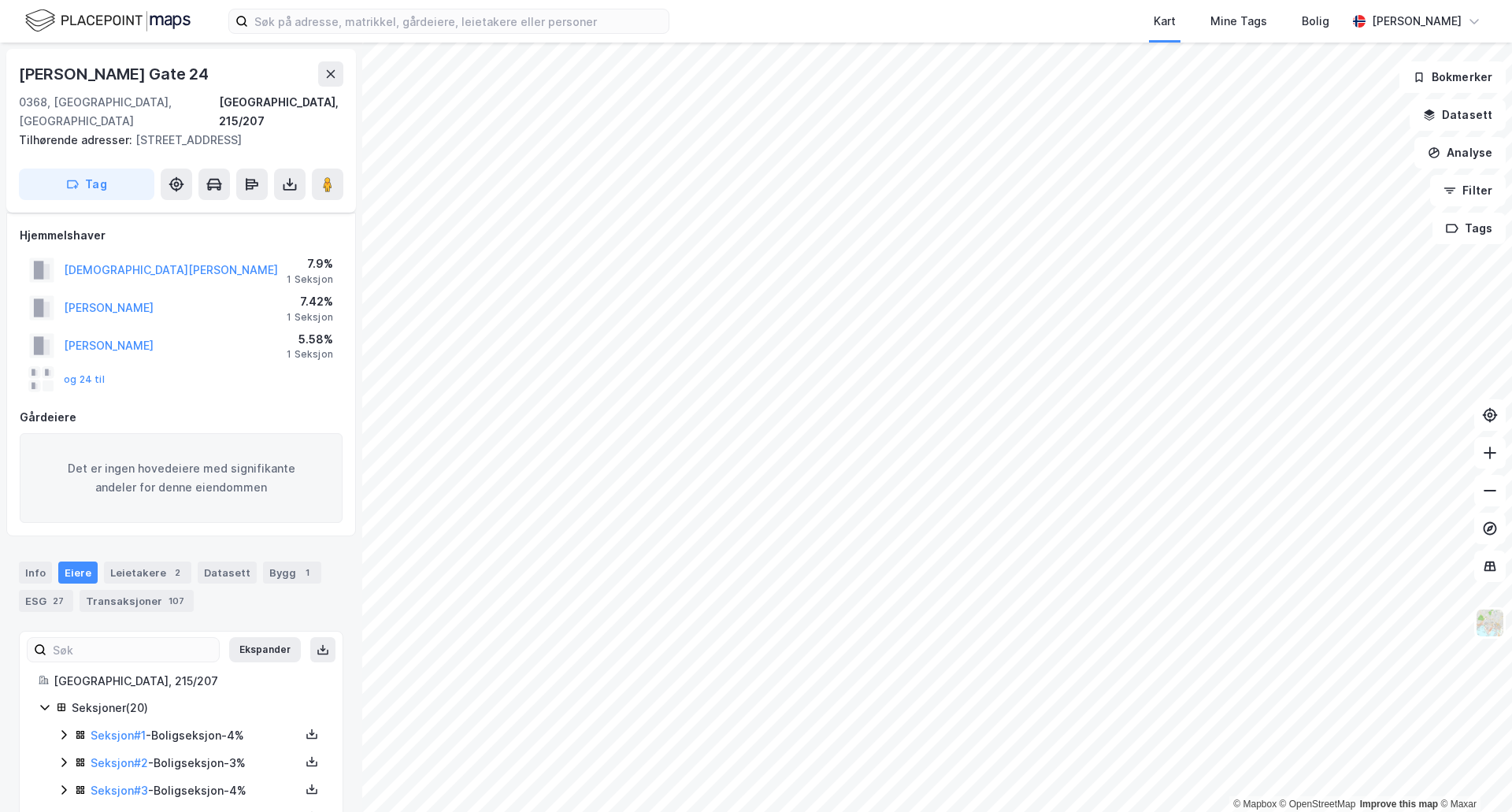
scroll to position [64, 0]
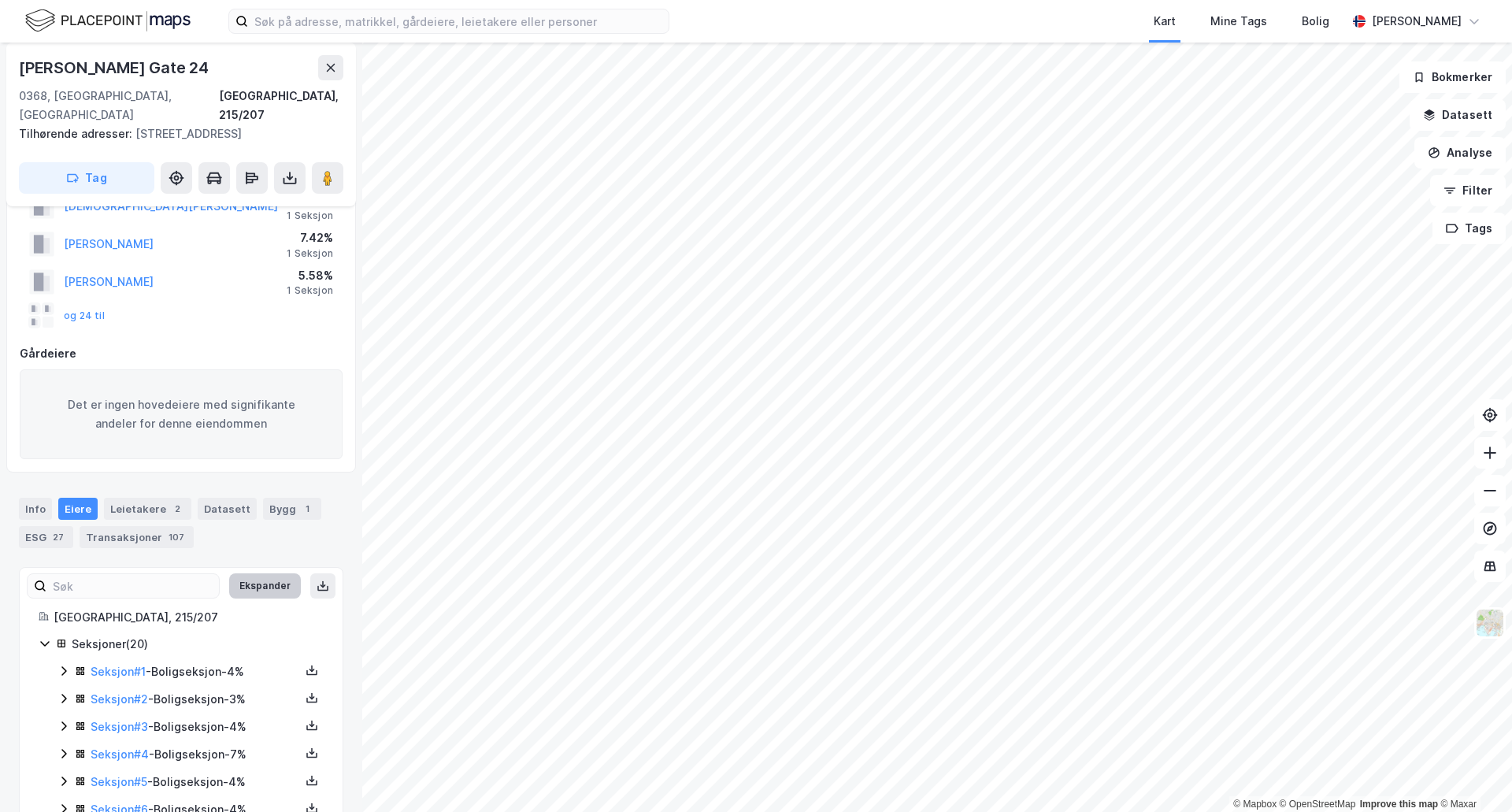
click at [265, 573] on button "Ekspander" at bounding box center [264, 585] width 72 height 25
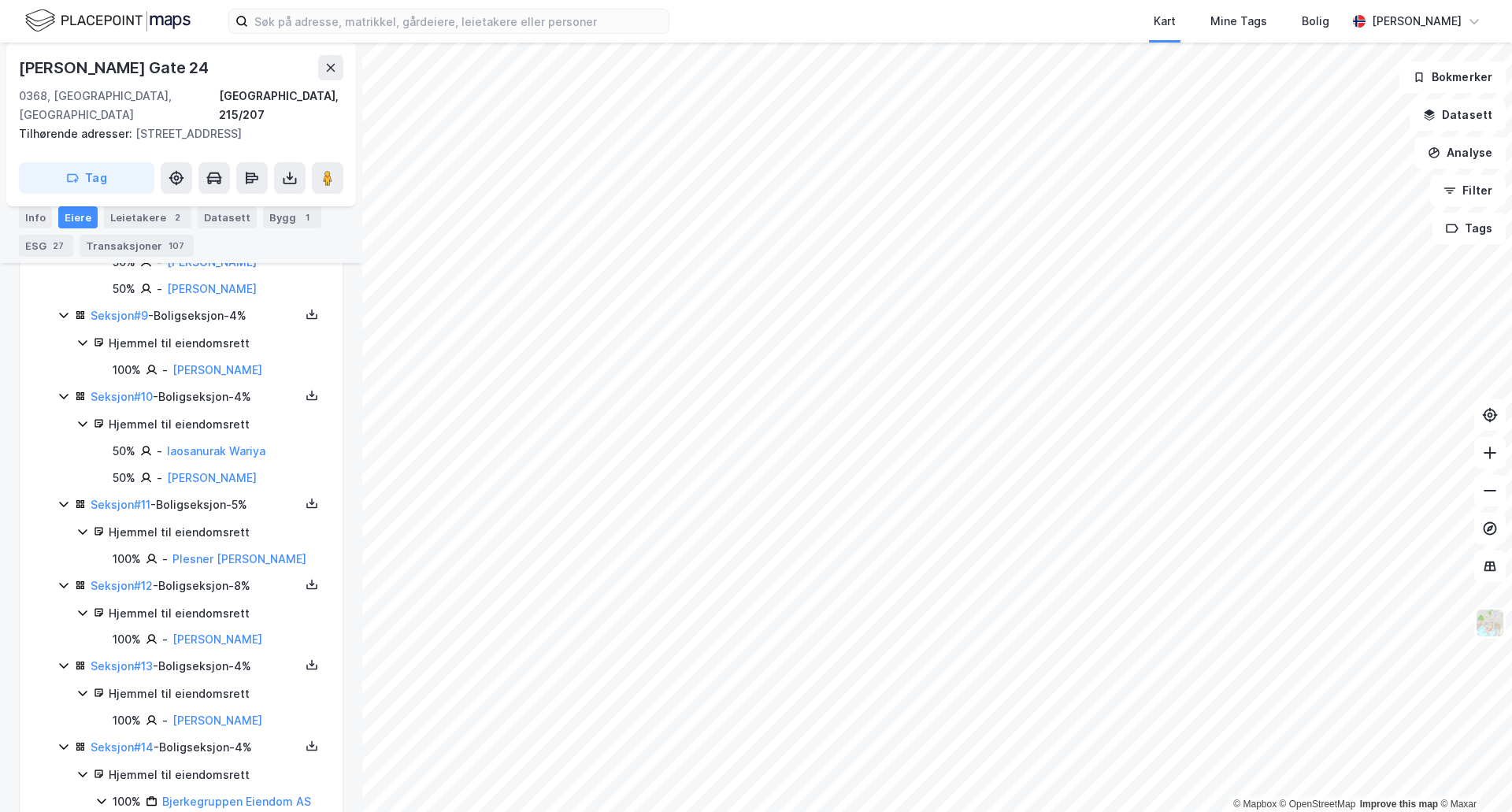
scroll to position [1893, 0]
